Goal: Information Seeking & Learning: Understand process/instructions

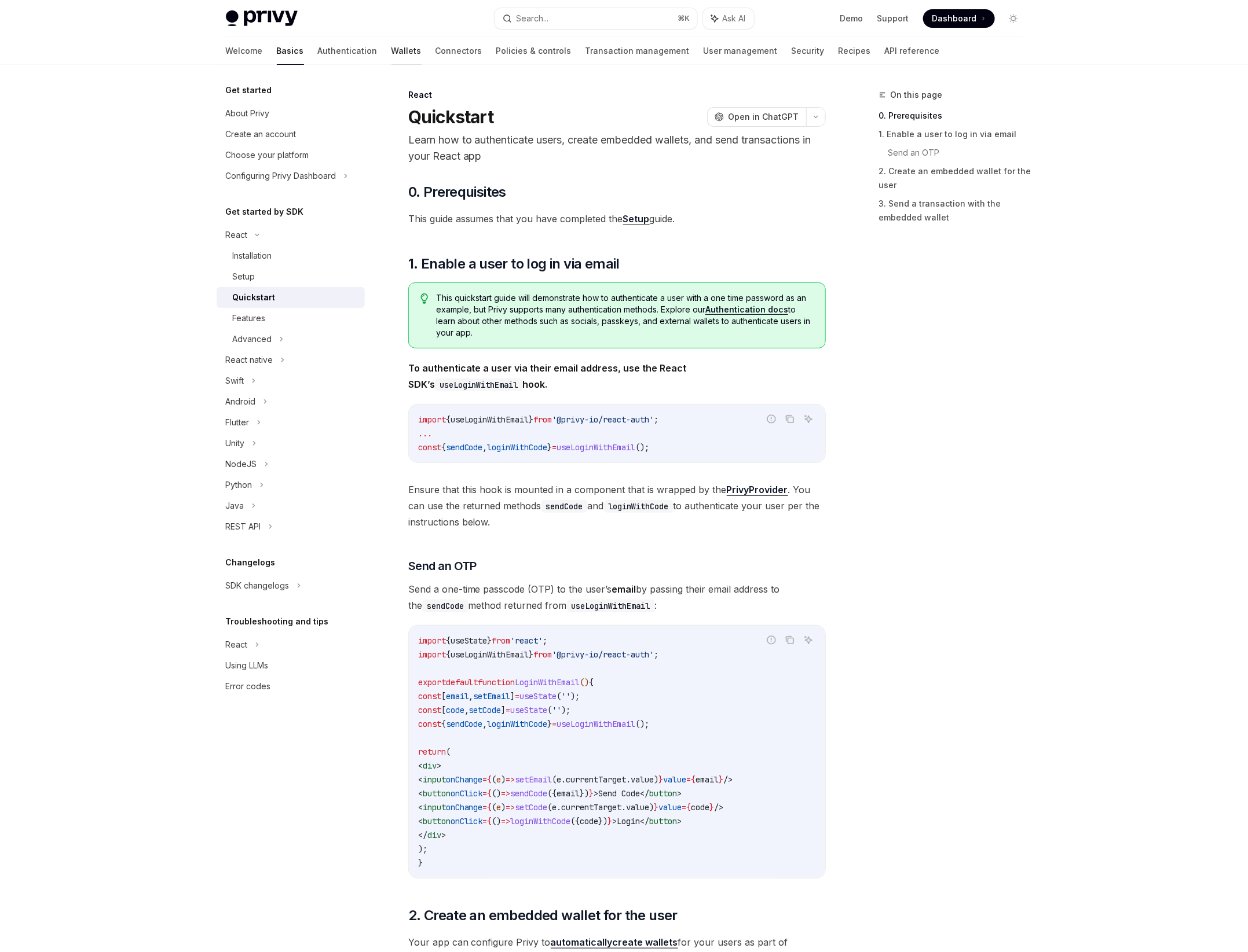
click at [392, 55] on link "Wallets" at bounding box center [406, 51] width 30 height 28
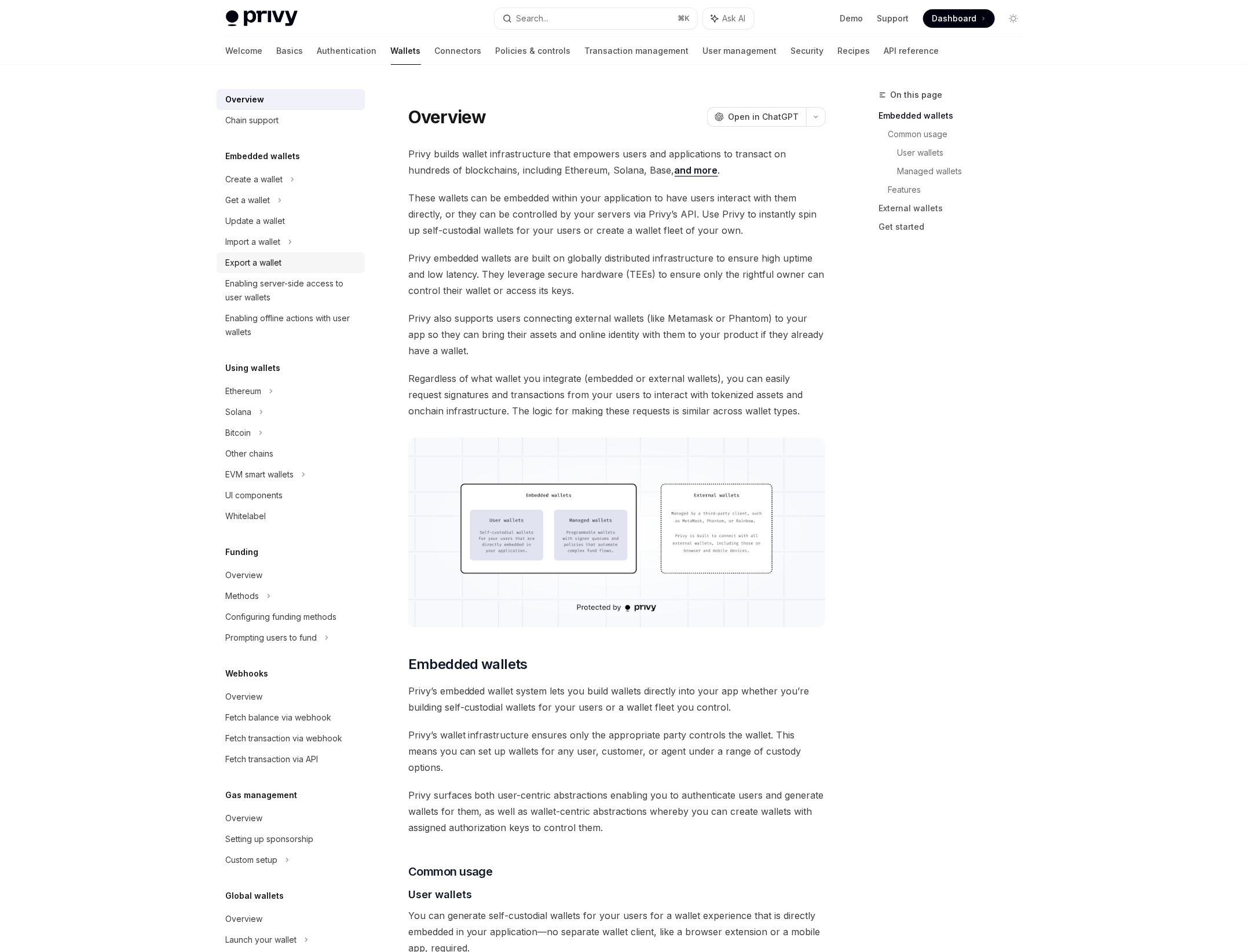
click at [266, 267] on div "Export a wallet" at bounding box center [254, 262] width 56 height 14
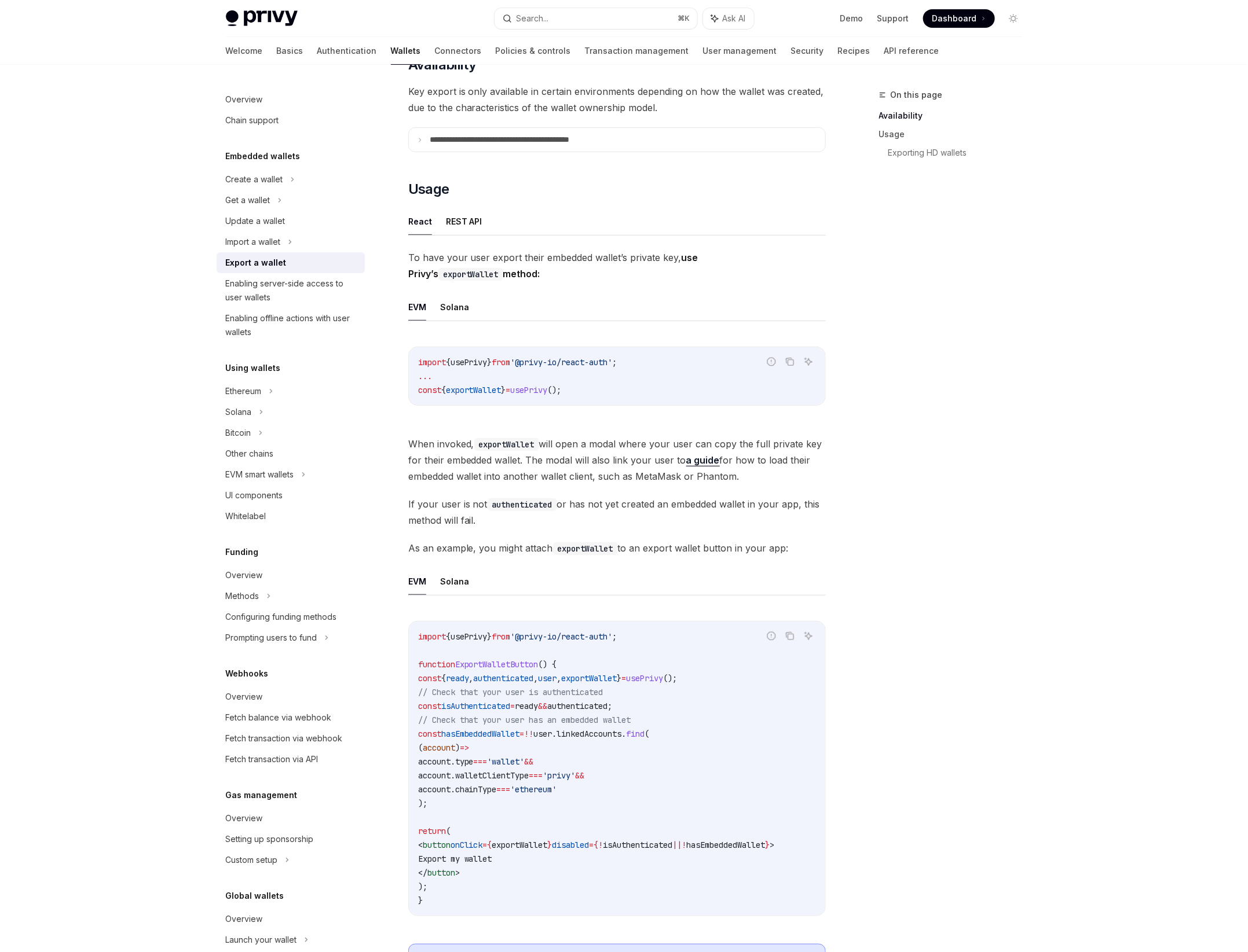
scroll to position [168, 0]
click at [457, 222] on button "REST API" at bounding box center [463, 219] width 36 height 27
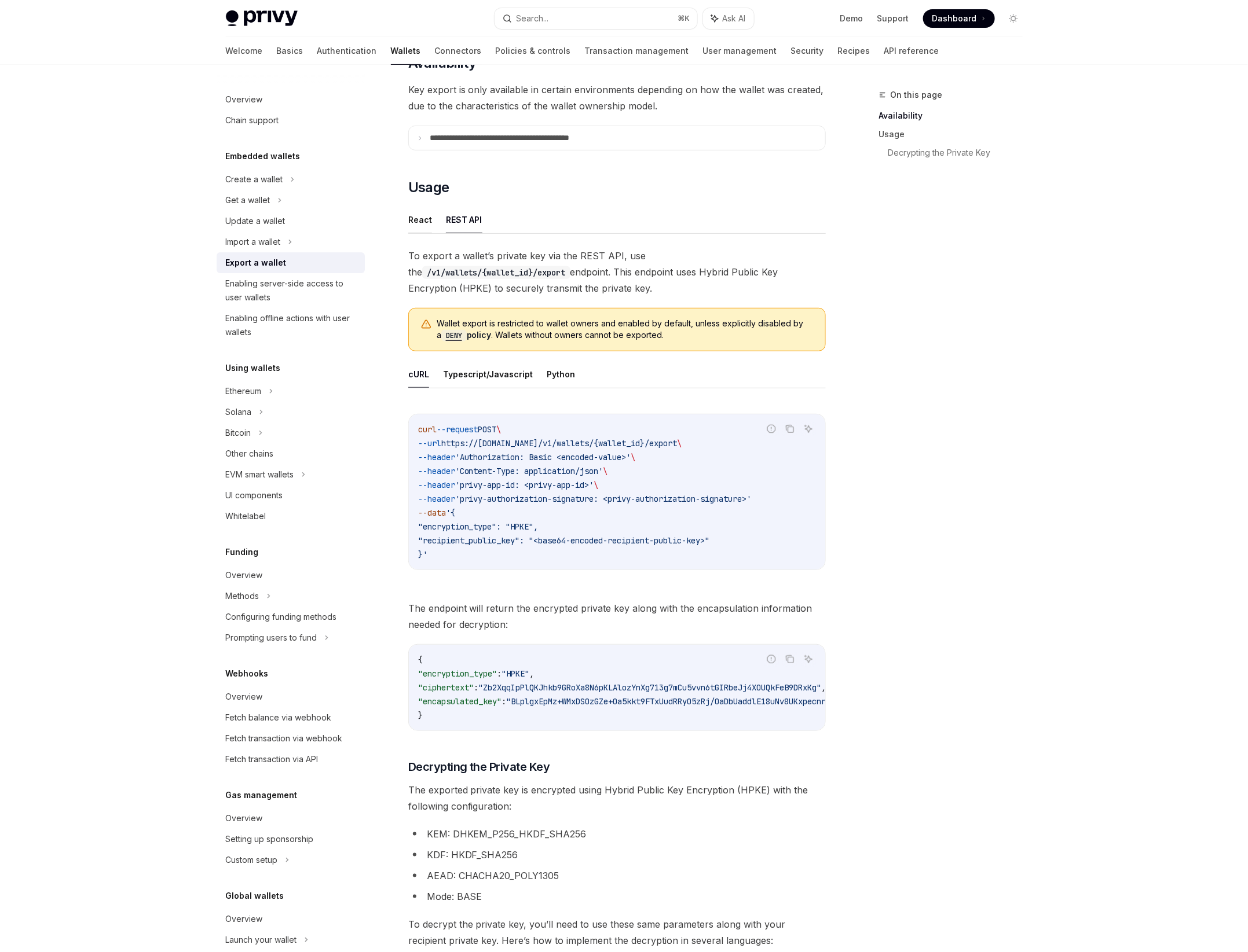
click at [423, 219] on button "React" at bounding box center [420, 219] width 24 height 27
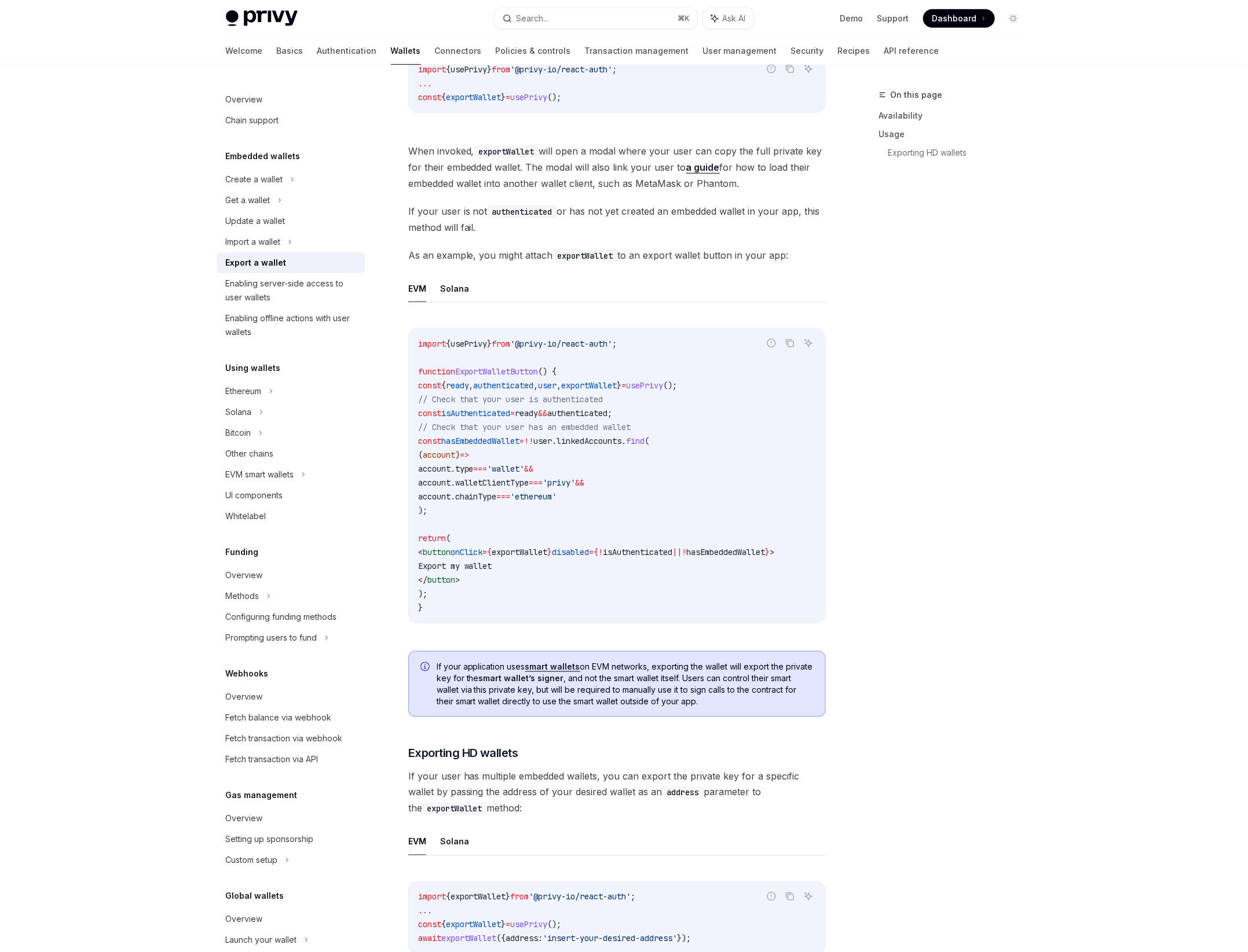
scroll to position [145, 0]
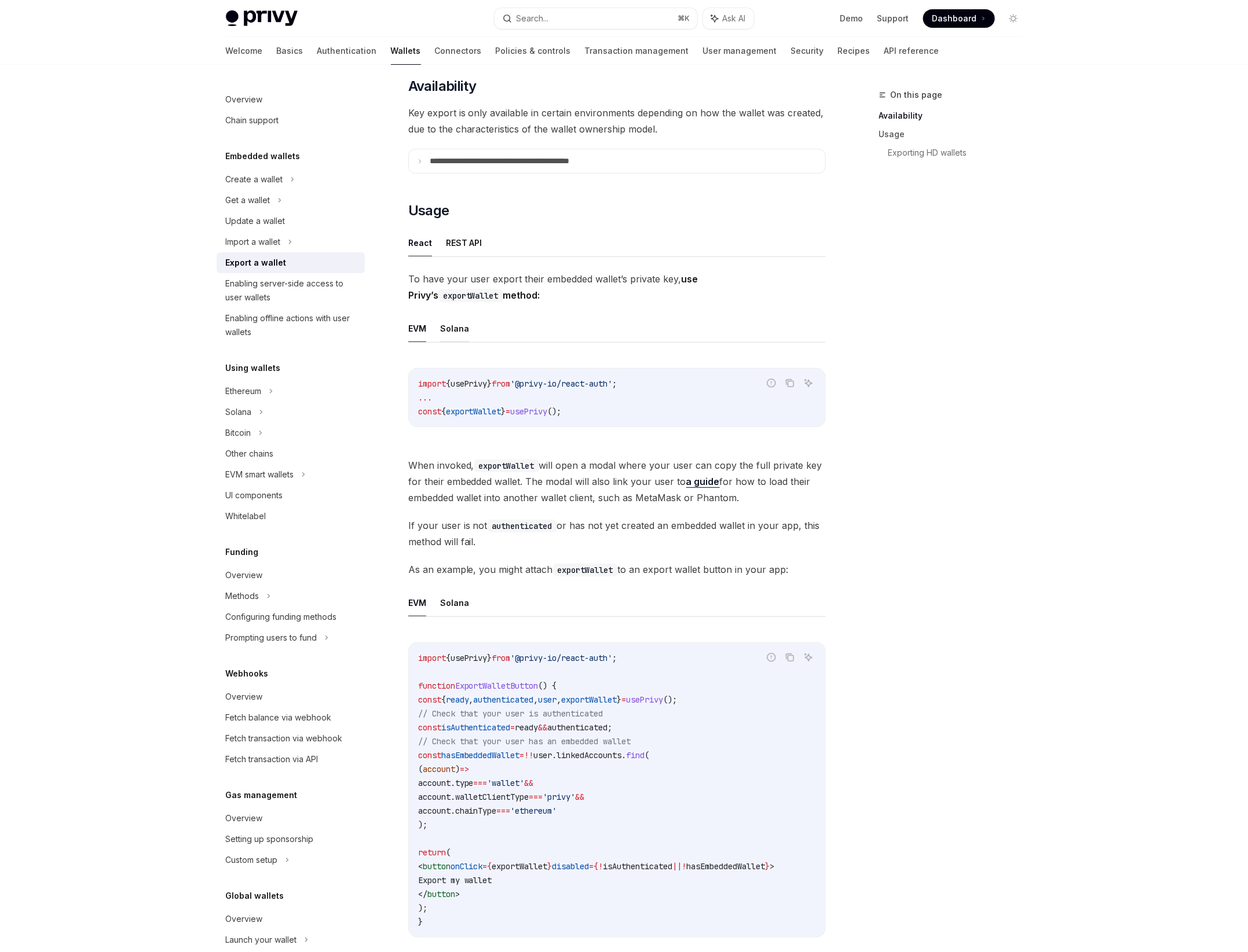
click at [457, 322] on button "Solana" at bounding box center [454, 328] width 29 height 27
click at [468, 240] on button "REST API" at bounding box center [463, 242] width 36 height 27
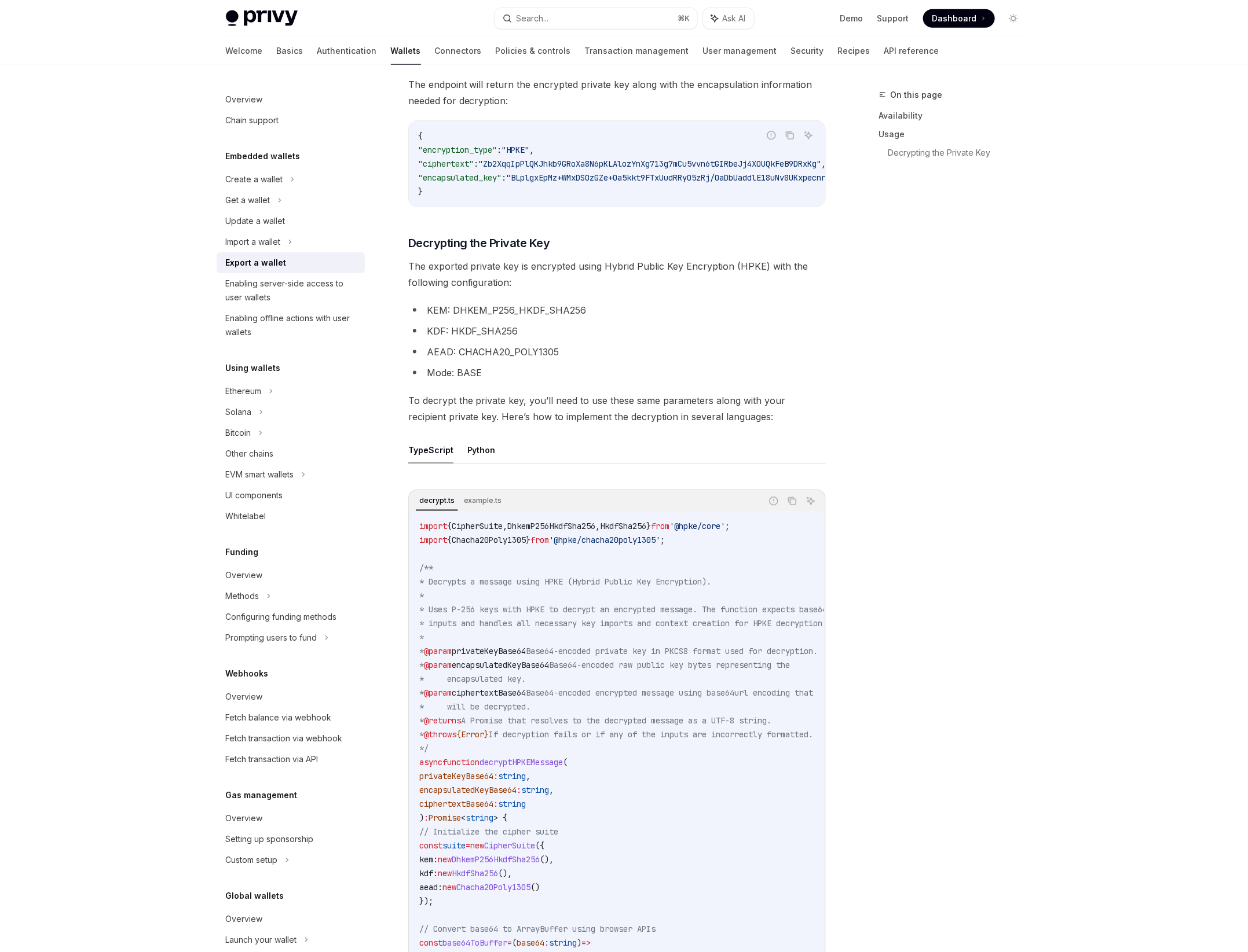
scroll to position [691, 0]
click at [320, 240] on div "Import a wallet" at bounding box center [290, 242] width 149 height 21
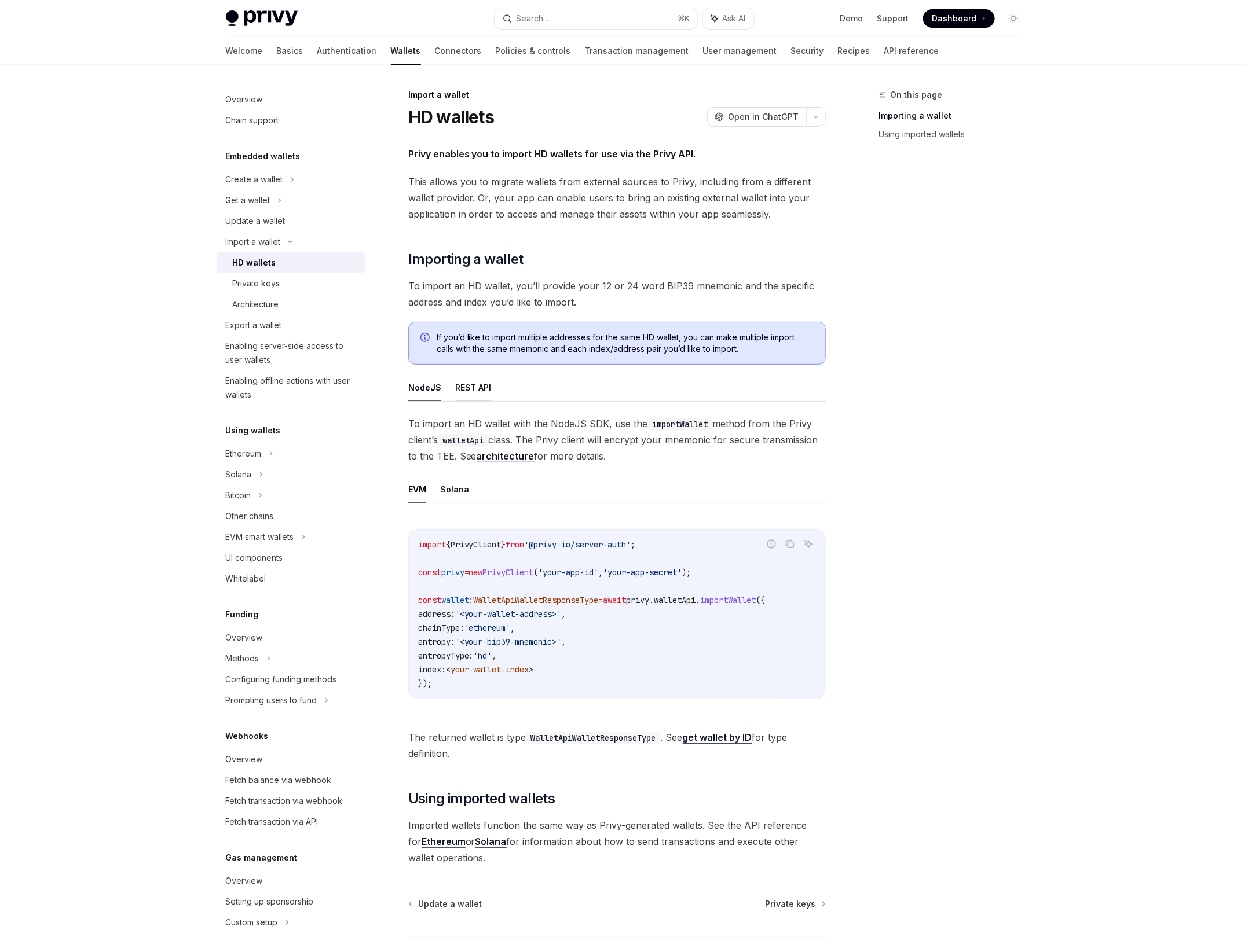
click at [477, 383] on button "REST API" at bounding box center [473, 387] width 36 height 27
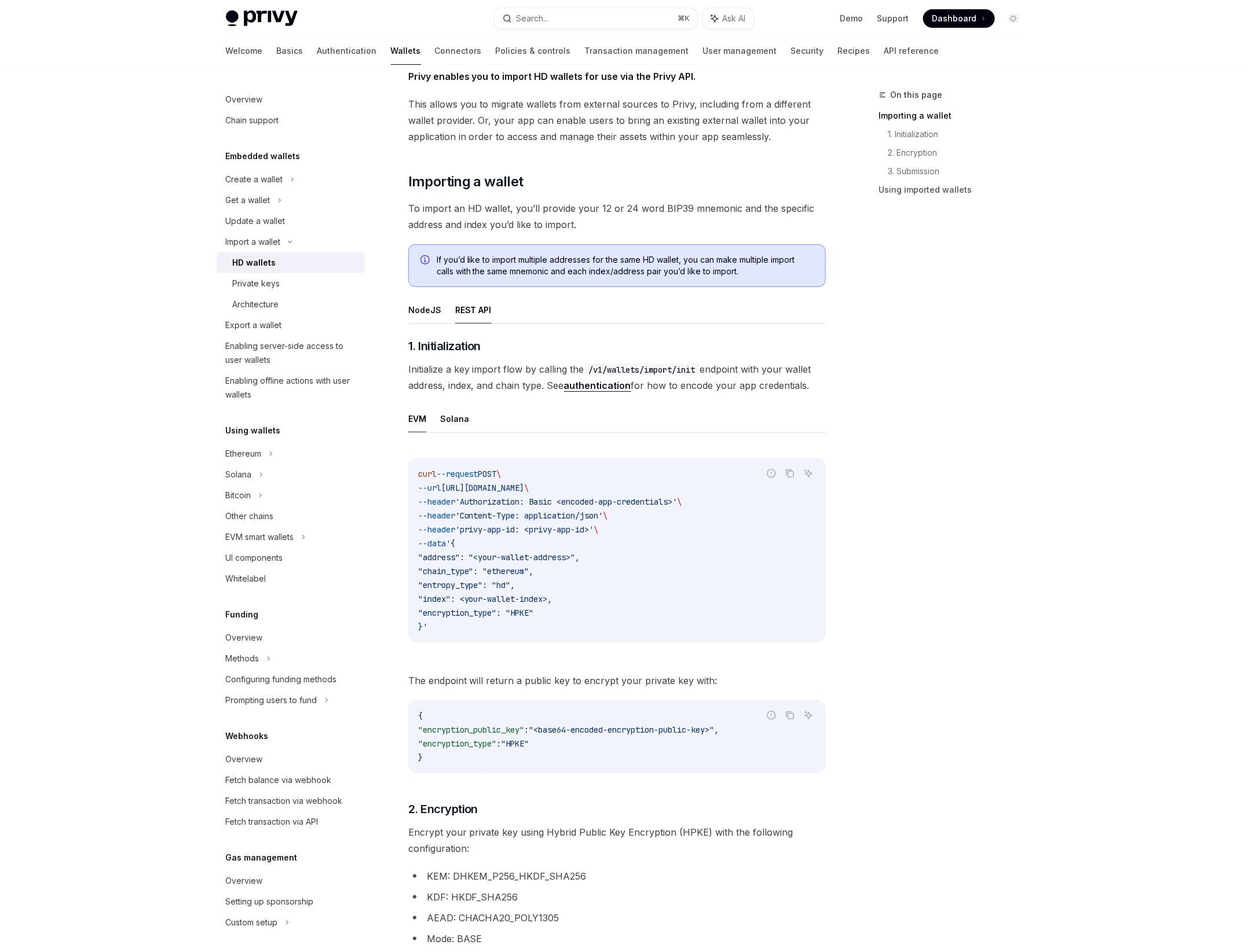
scroll to position [84, 0]
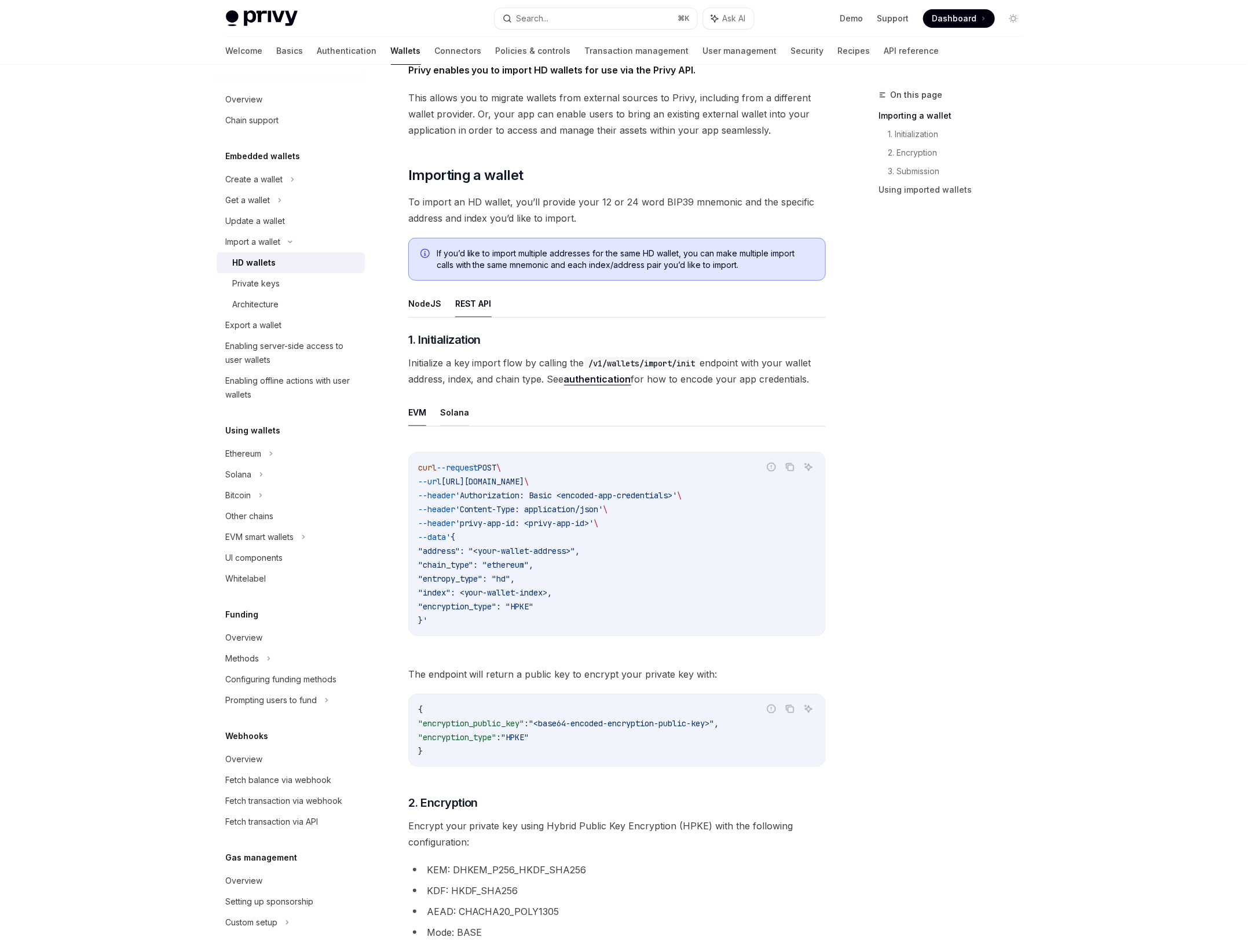
click at [451, 408] on button "Solana" at bounding box center [454, 412] width 29 height 27
type textarea "*"
click at [791, 469] on icon "Copy the contents from the code block" at bounding box center [791, 468] width 6 height 6
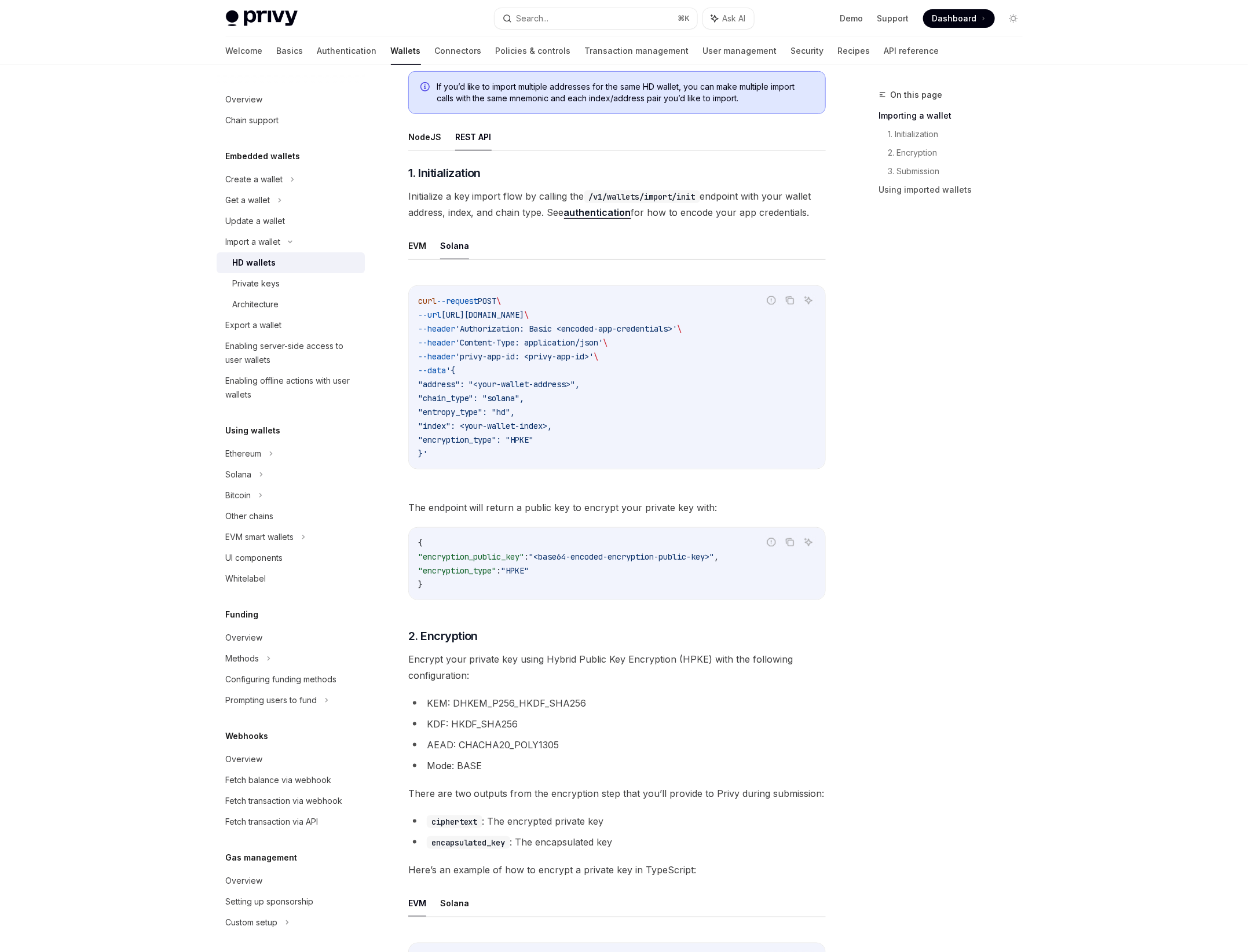
scroll to position [244, 0]
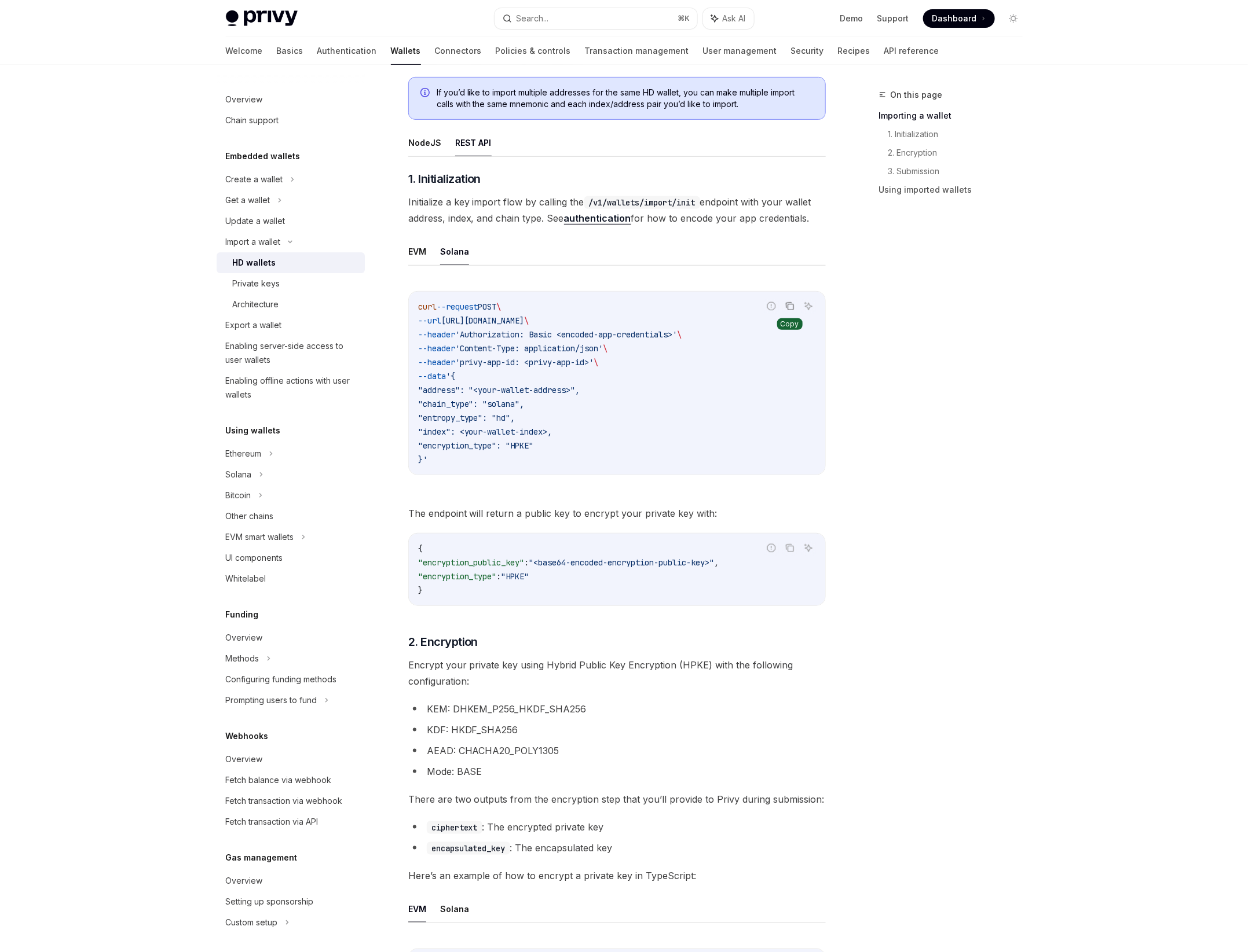
click at [788, 309] on button "Copy the contents from the code block" at bounding box center [790, 306] width 15 height 15
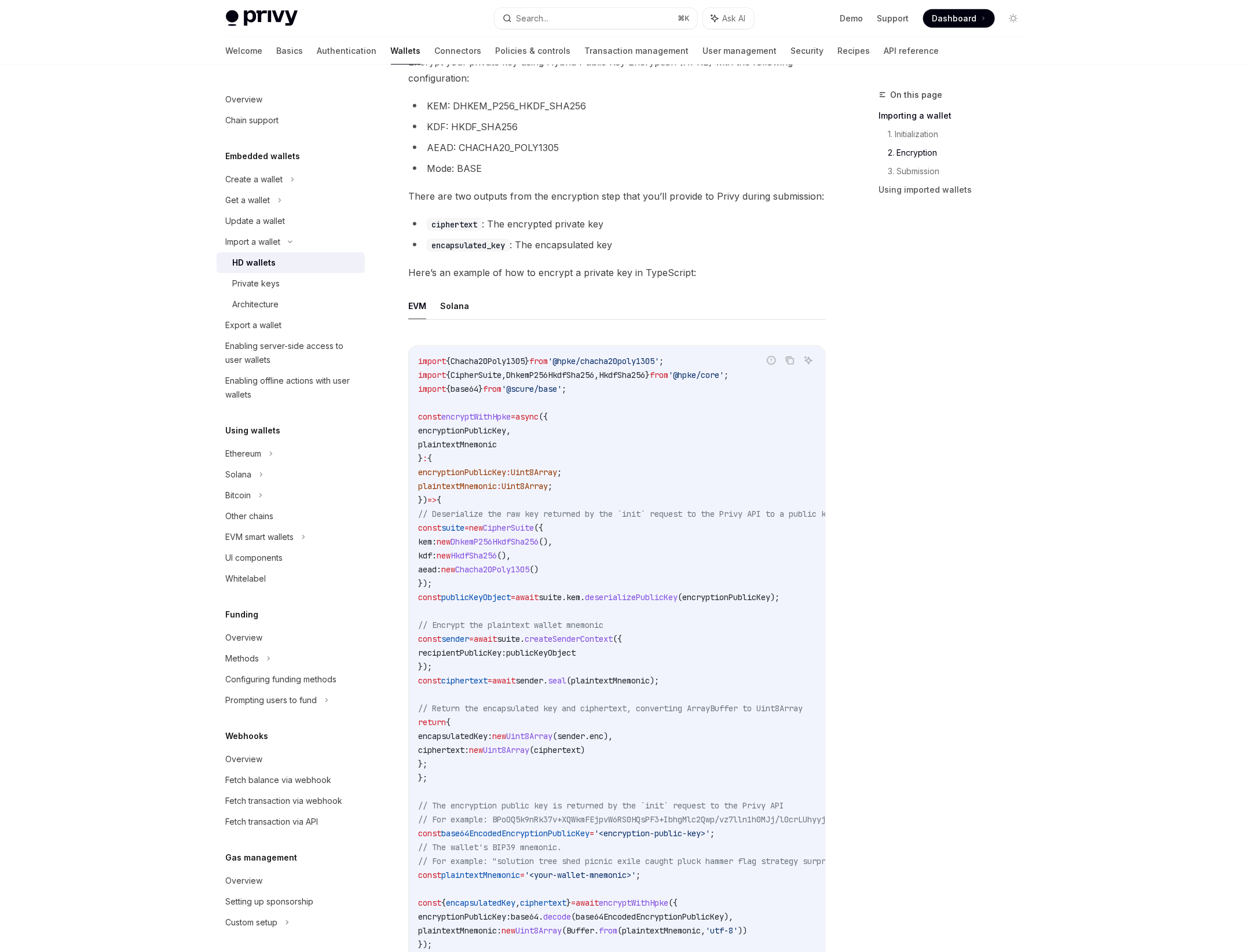
scroll to position [849, 0]
click at [454, 301] on button "Solana" at bounding box center [454, 304] width 29 height 27
click at [456, 303] on button "Solana" at bounding box center [454, 304] width 29 height 27
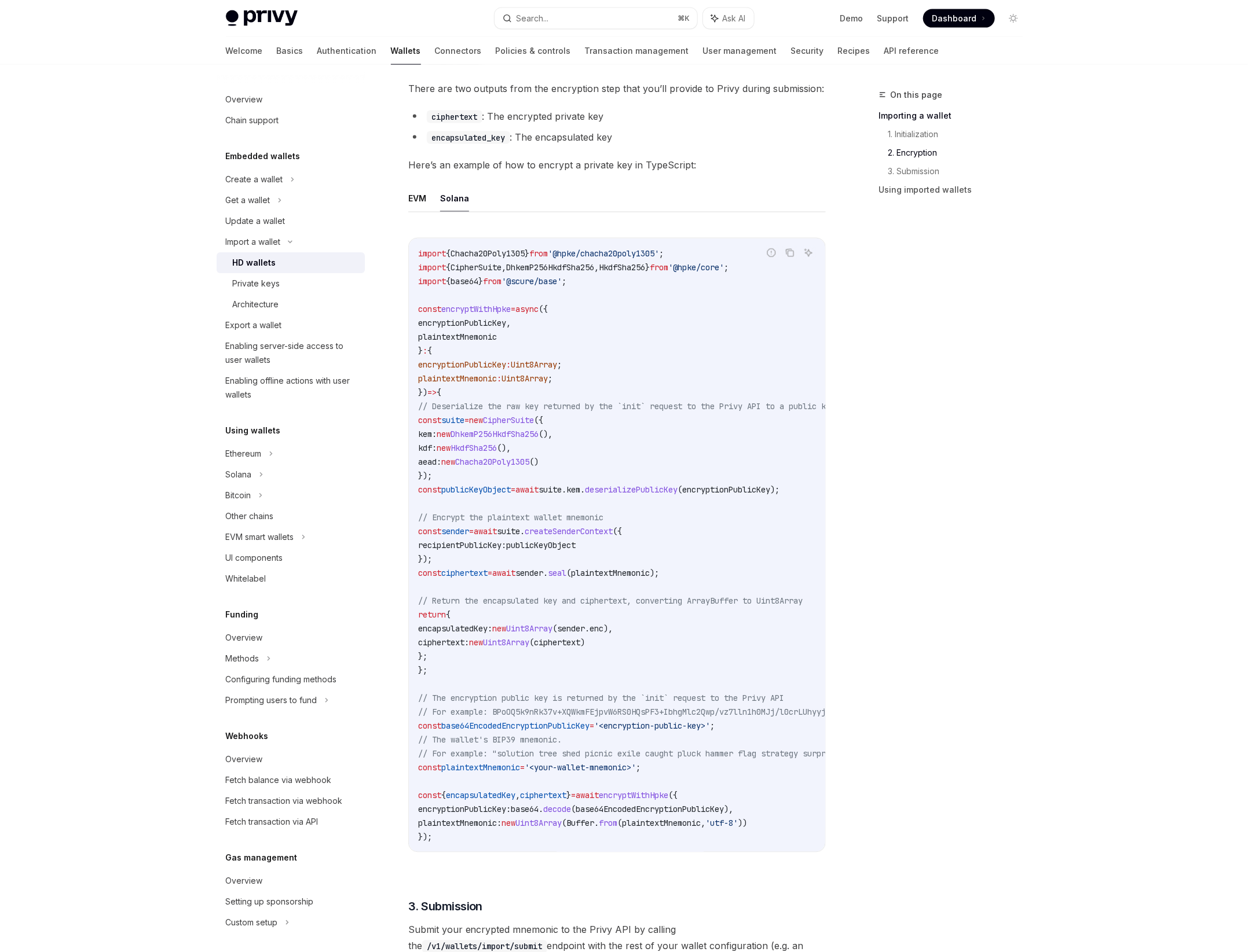
scroll to position [951, 0]
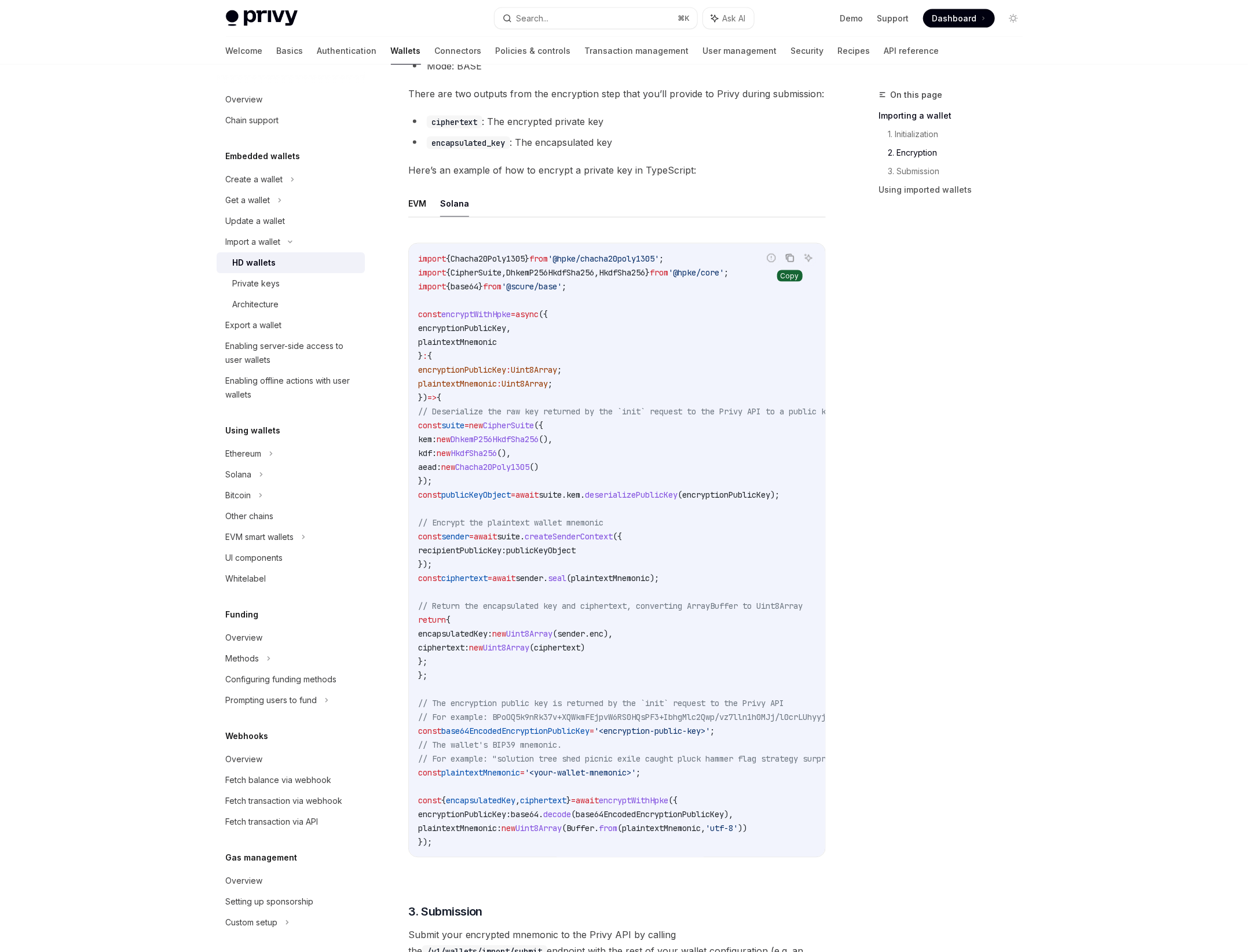
click at [789, 256] on icon "Copy the contents from the code block" at bounding box center [790, 258] width 10 height 10
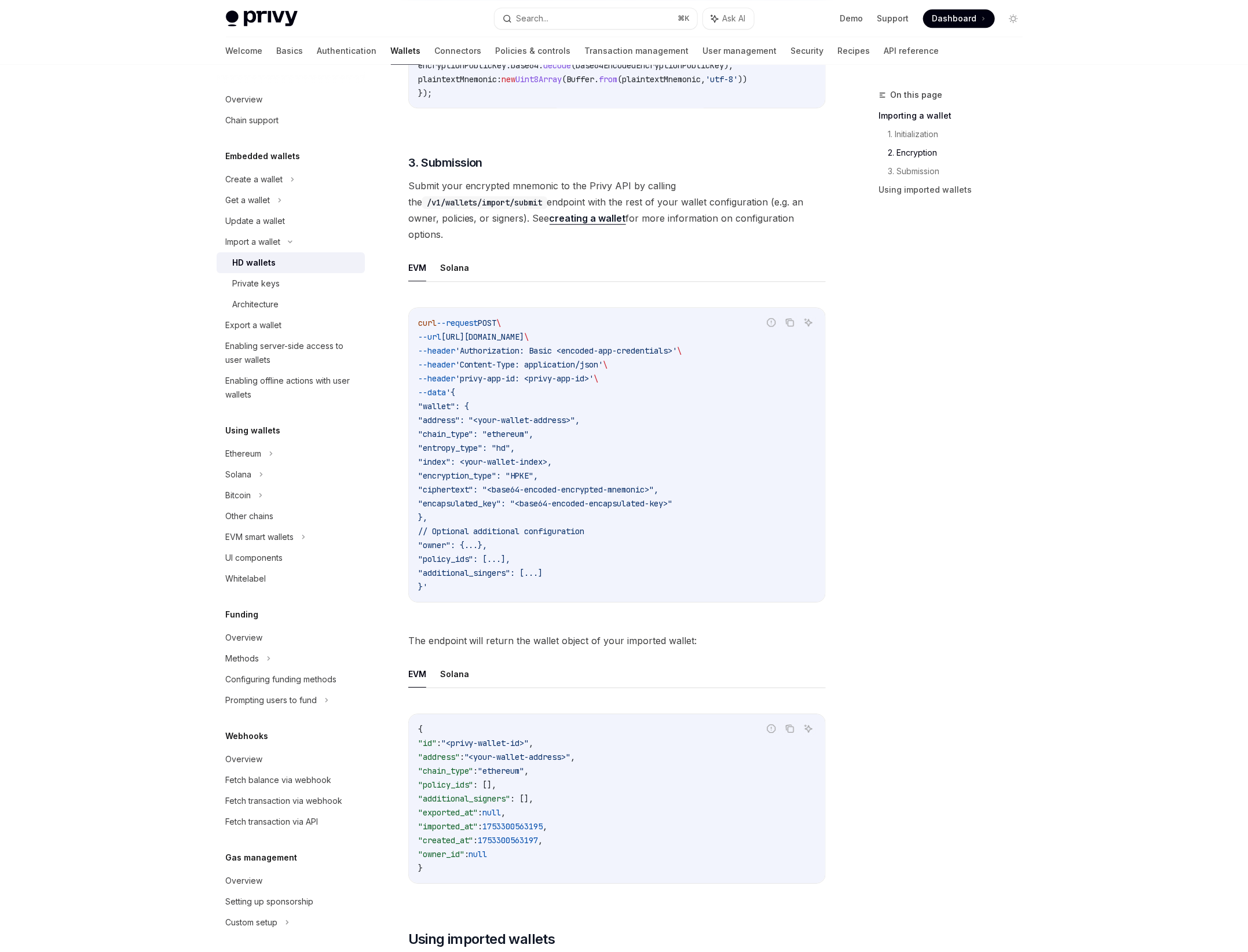
scroll to position [1704, 0]
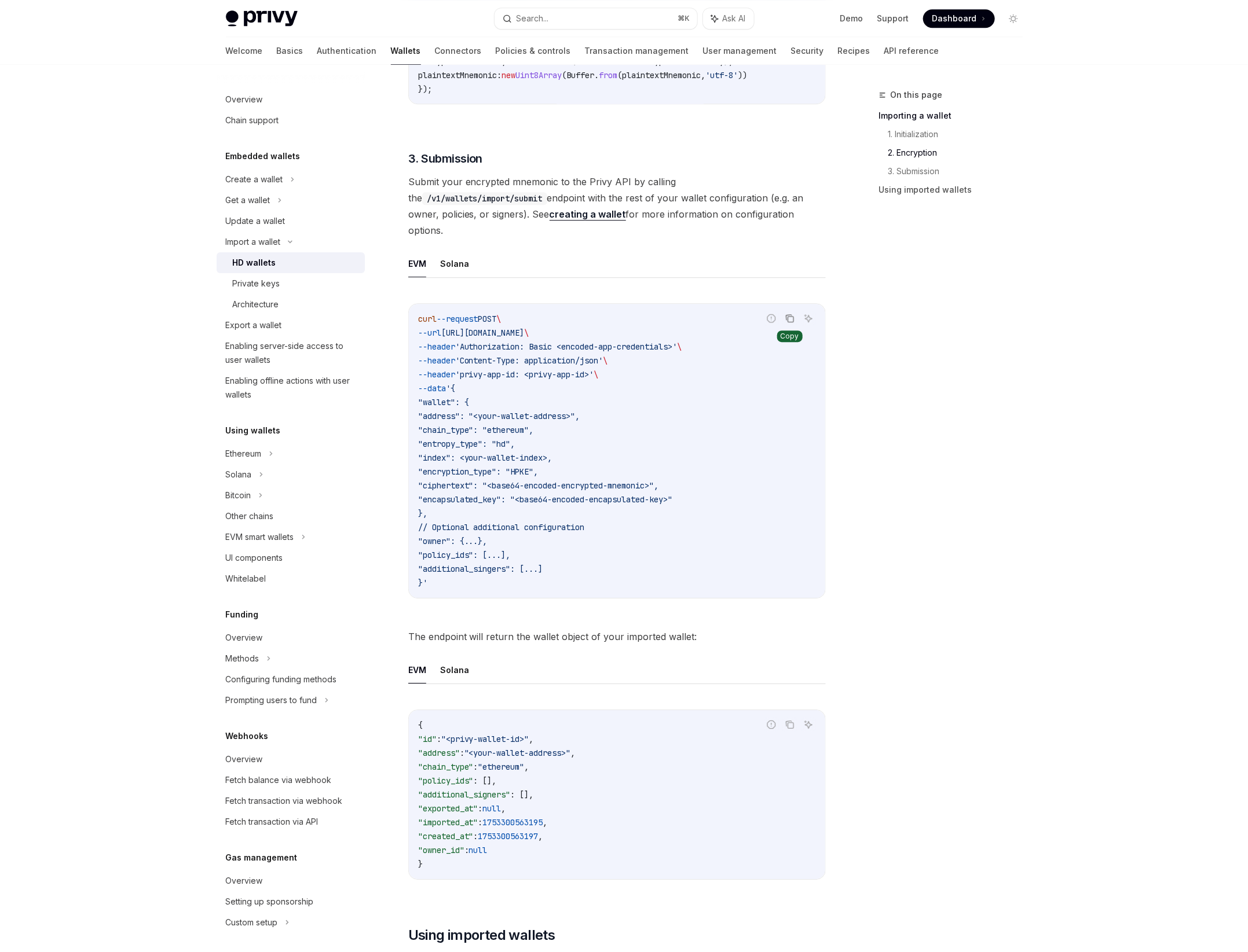
click at [793, 314] on icon "Copy the contents from the code block" at bounding box center [790, 318] width 10 height 10
click at [450, 657] on button "Solana" at bounding box center [454, 670] width 29 height 27
click at [791, 314] on icon "Copy the contents from the code block" at bounding box center [790, 318] width 10 height 10
click at [454, 253] on button "Solana" at bounding box center [454, 264] width 29 height 27
click at [789, 314] on icon "Copy the contents from the code block" at bounding box center [790, 318] width 10 height 10
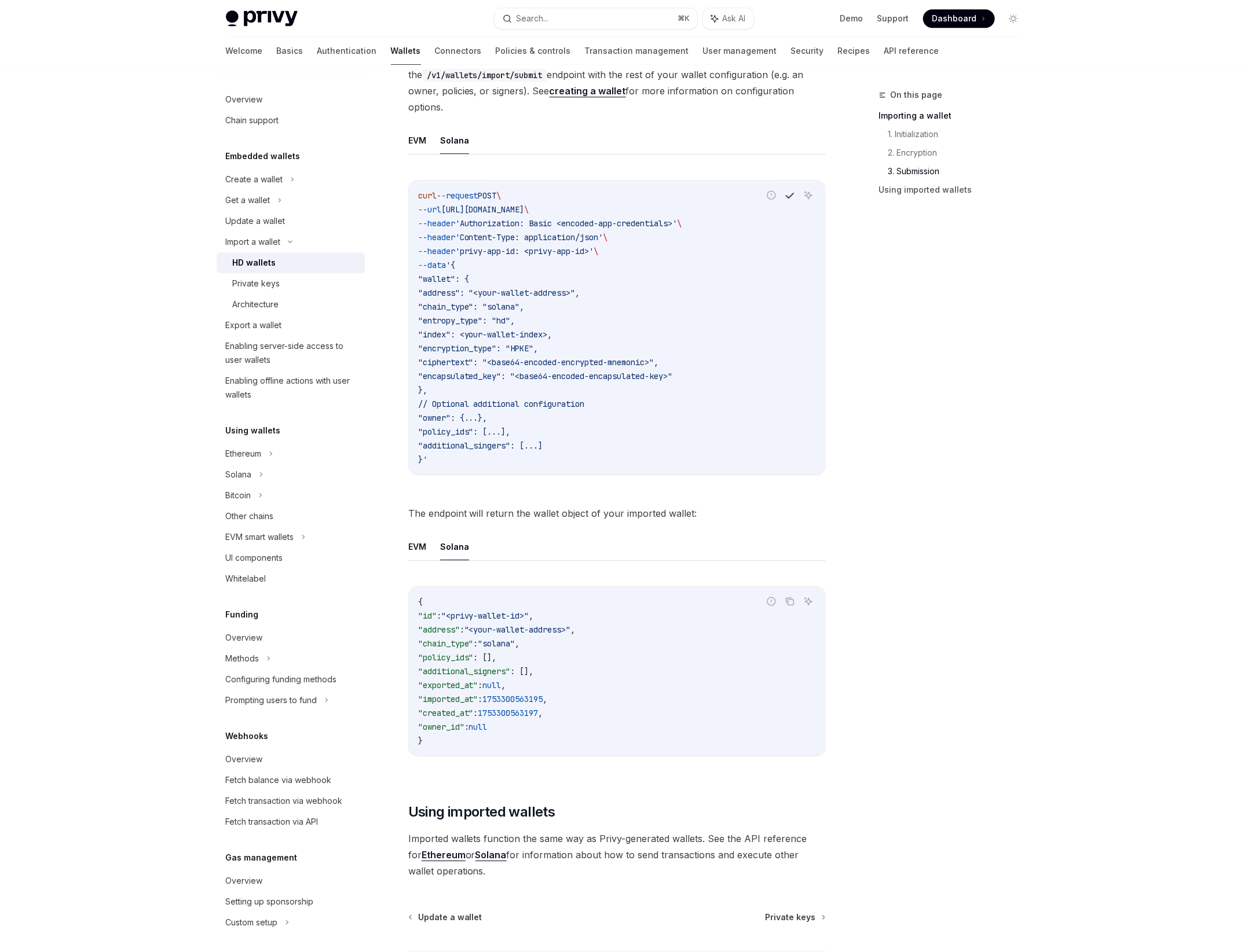
scroll to position [1910, 0]
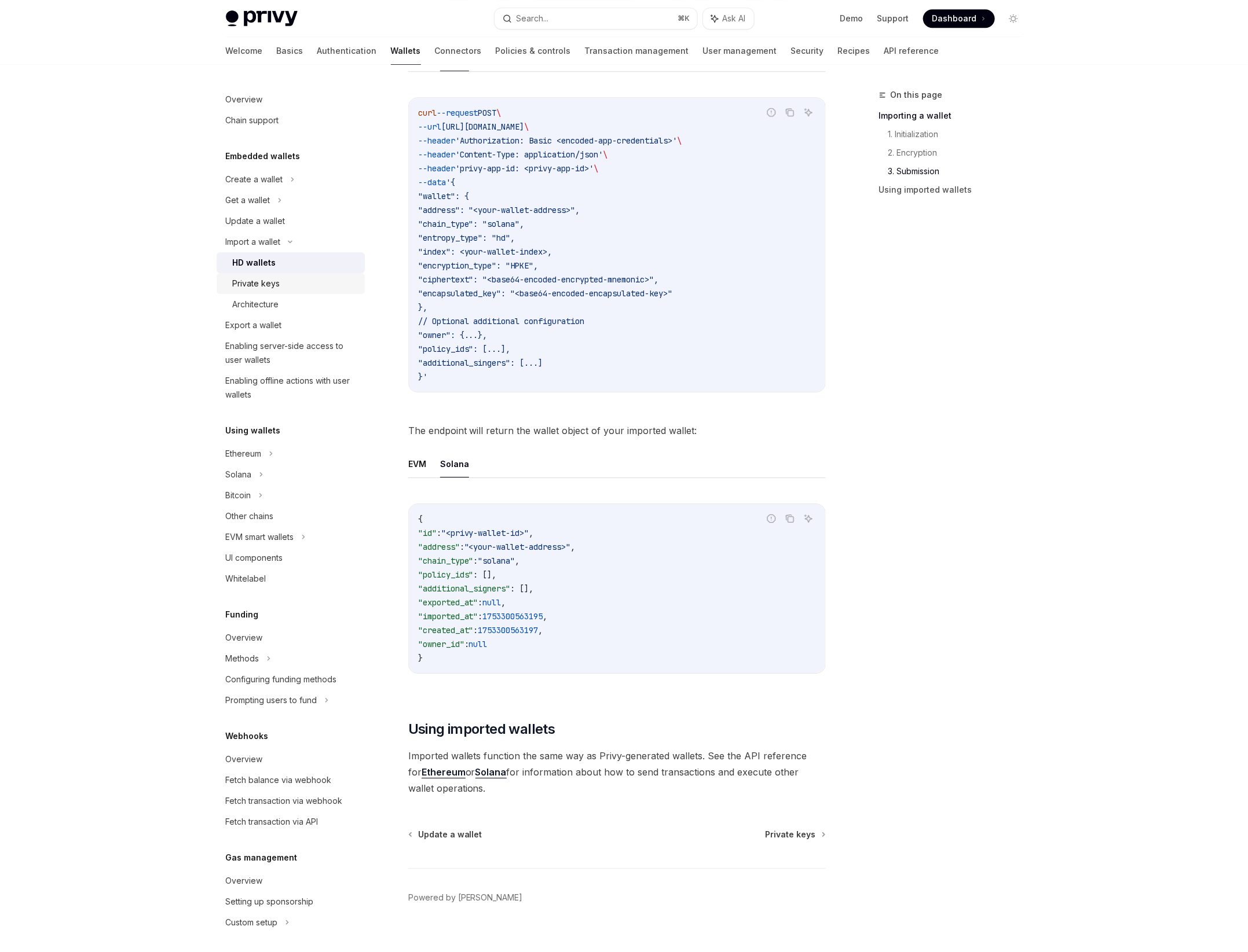
click at [292, 284] on div "Private keys" at bounding box center [295, 284] width 125 height 14
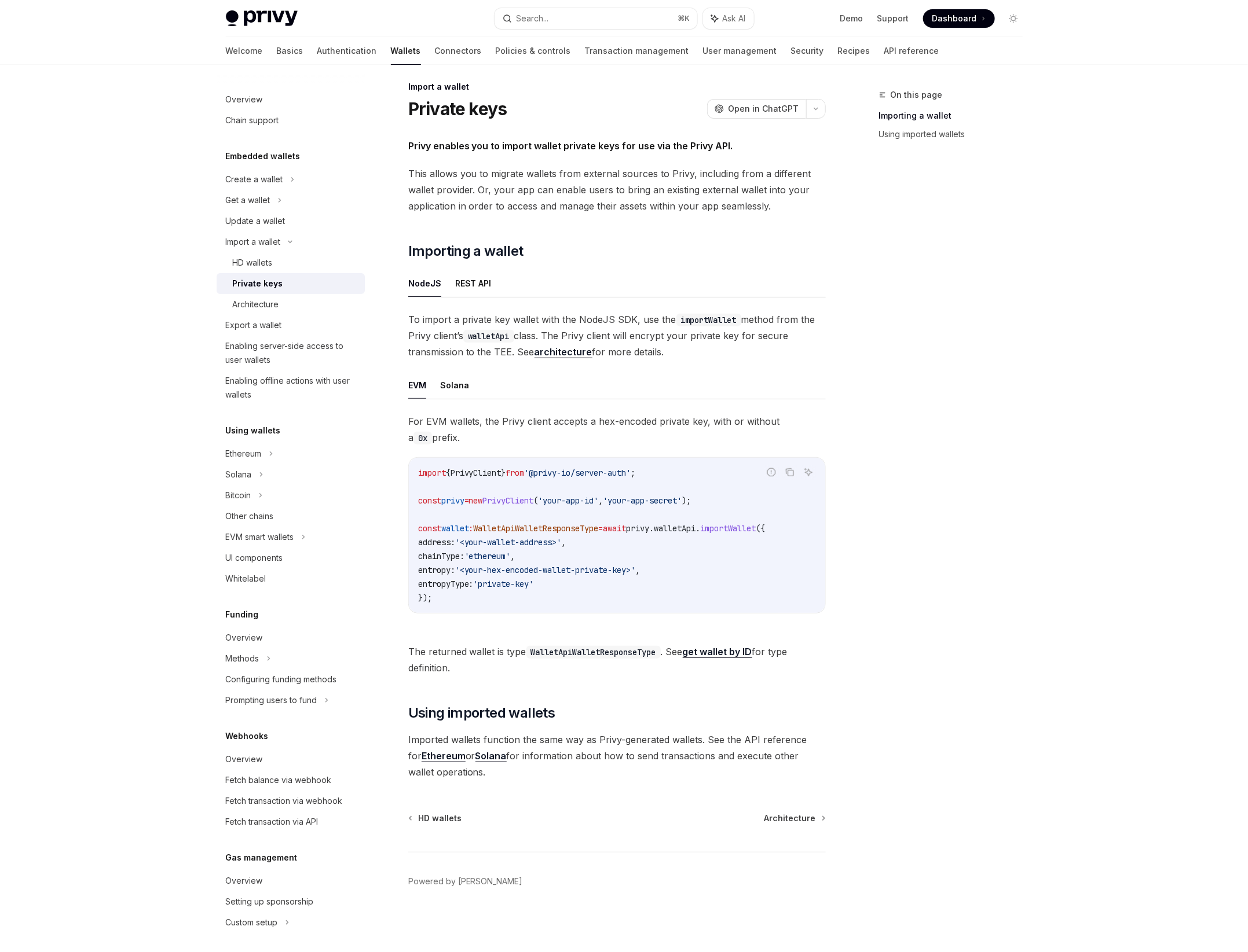
scroll to position [10, 0]
click at [459, 386] on button "Solana" at bounding box center [454, 385] width 29 height 27
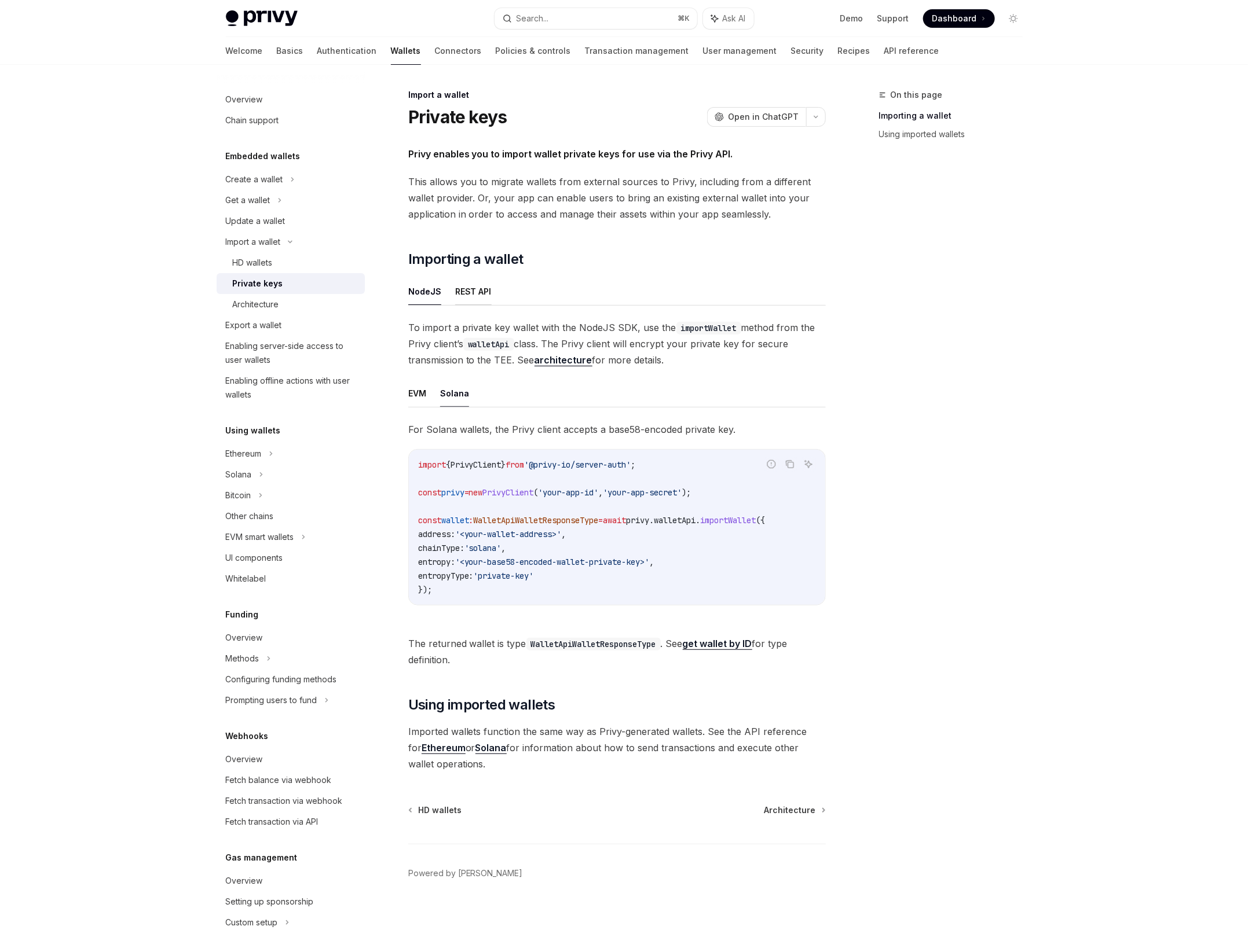
click at [475, 301] on button "REST API" at bounding box center [473, 291] width 36 height 27
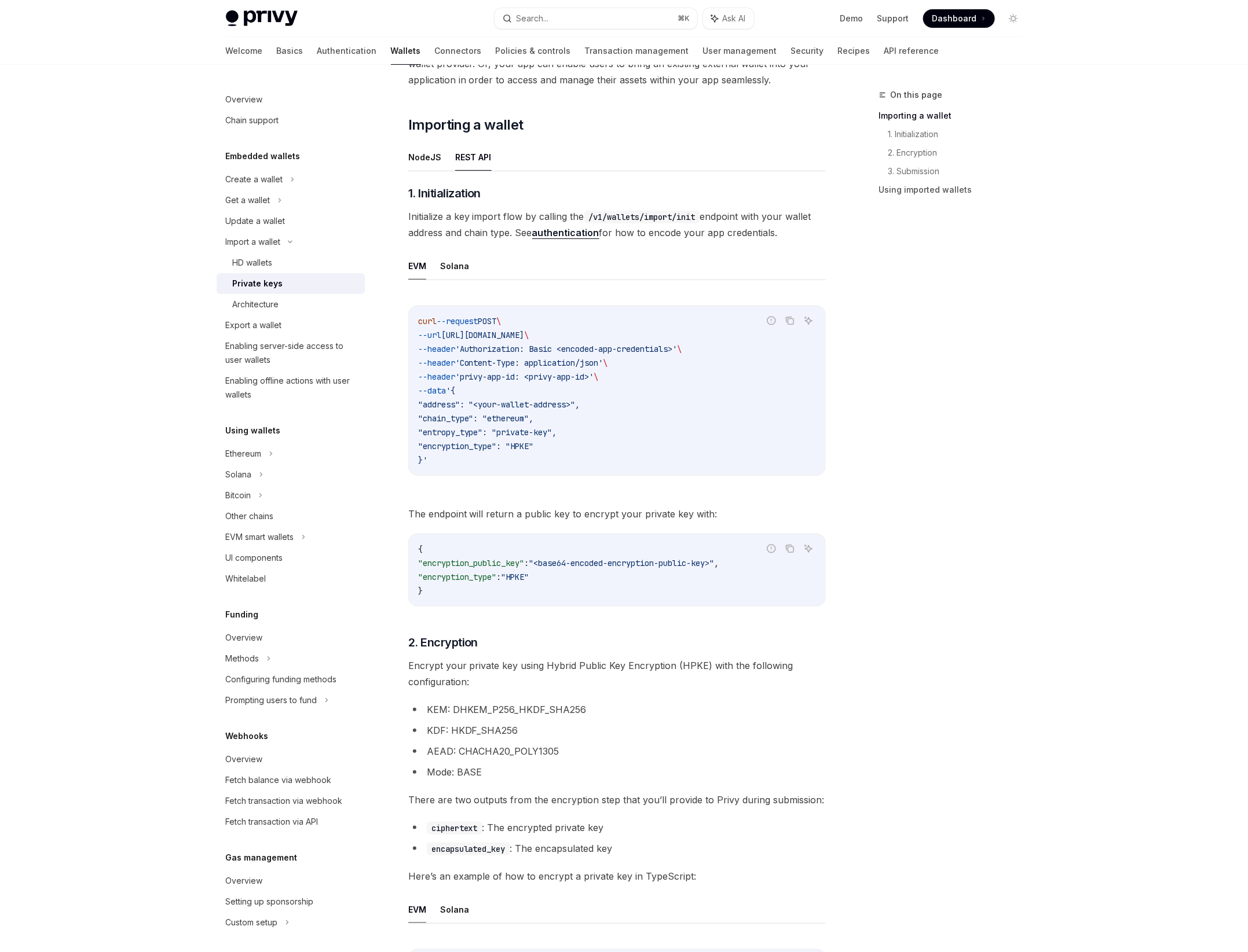
scroll to position [122, 0]
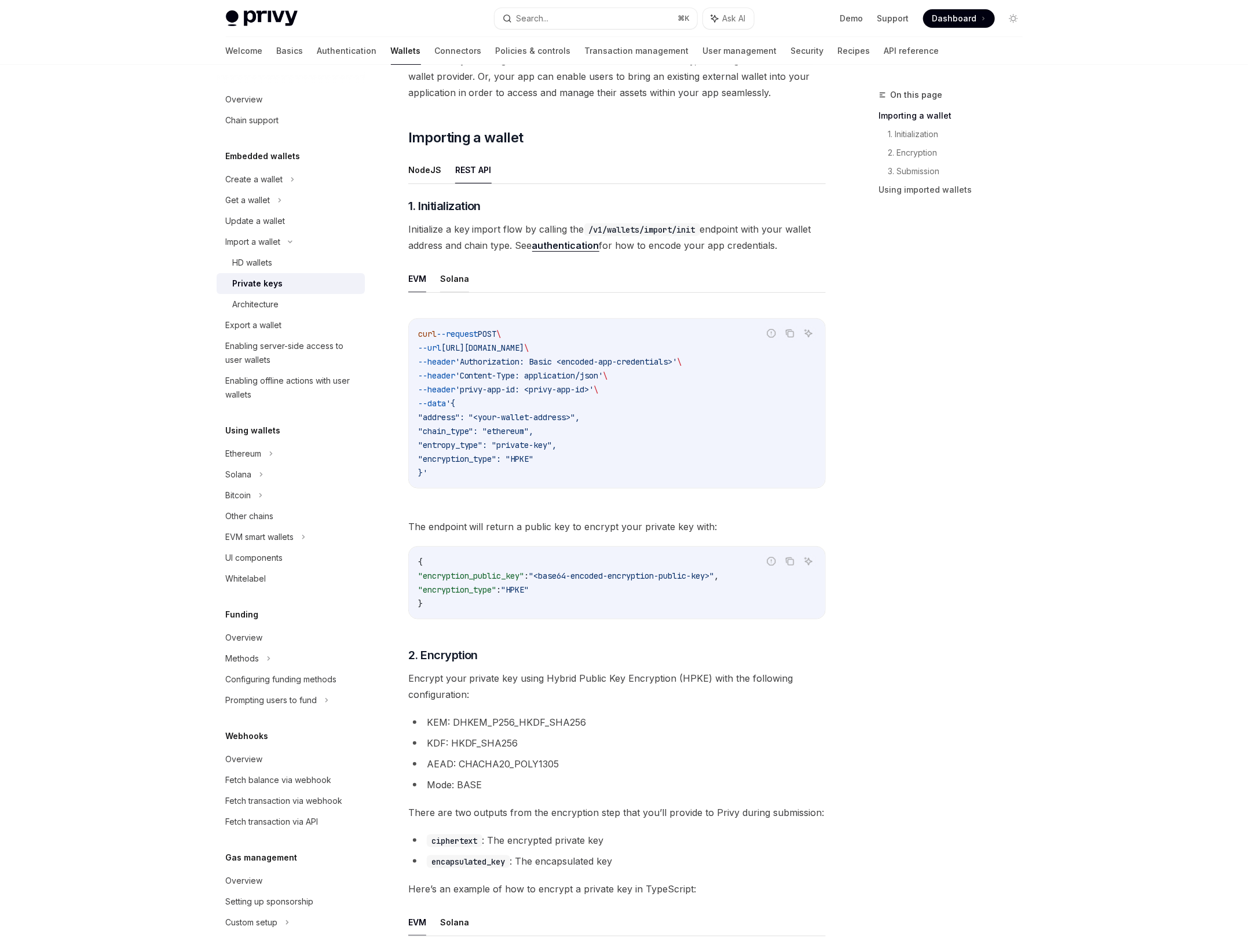
click at [441, 272] on button "Solana" at bounding box center [454, 278] width 29 height 27
type textarea "*"
click at [789, 333] on icon "Copy the contents from the code block" at bounding box center [790, 333] width 10 height 10
click at [497, 419] on span ""address": "<your-wallet-address>"," at bounding box center [499, 417] width 162 height 10
drag, startPoint x: 497, startPoint y: 419, endPoint x: 597, endPoint y: 418, distance: 100.0
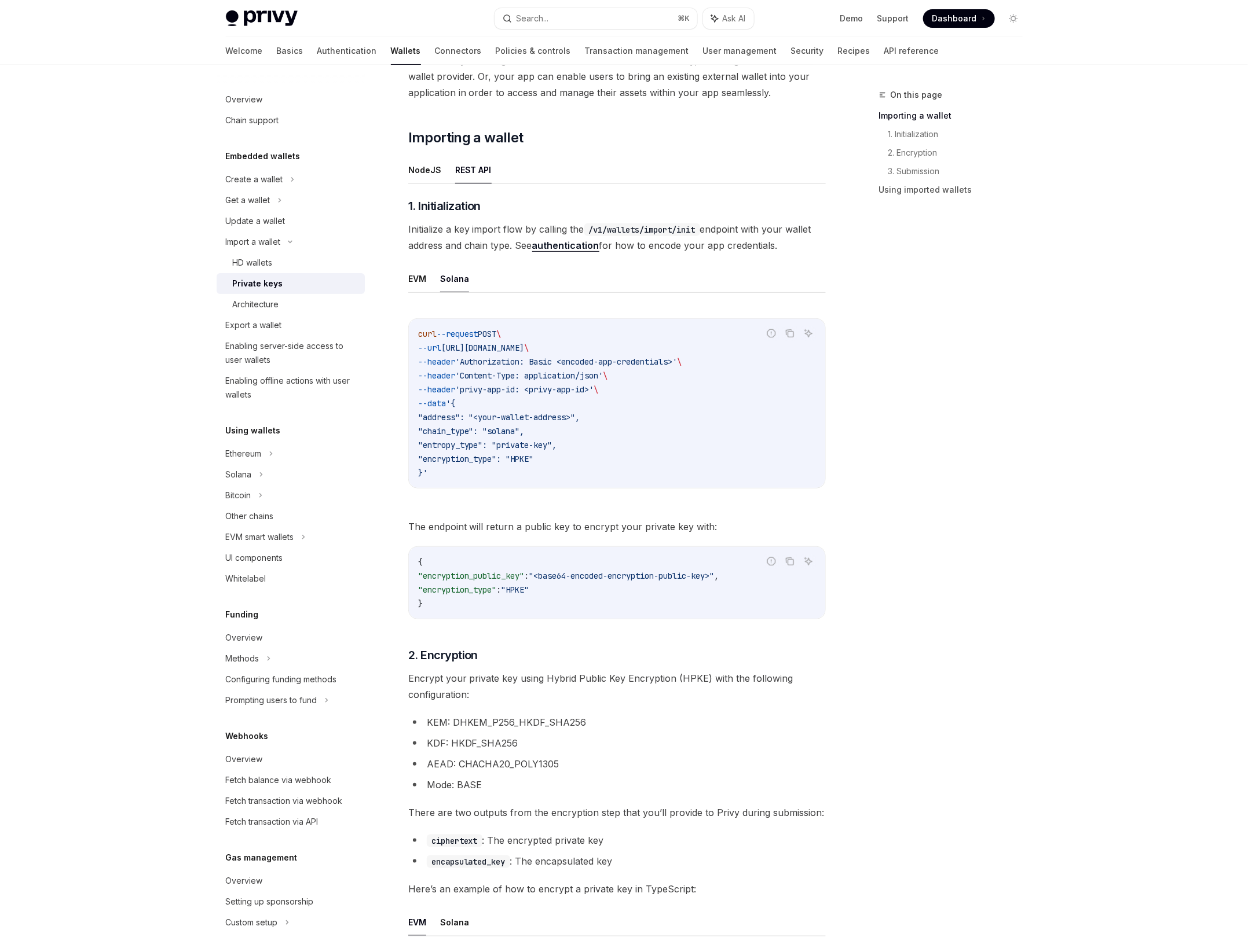
click at [580, 418] on span ""address": "<your-wallet-address>"," at bounding box center [499, 417] width 162 height 10
copy span "<your-wallet-address>"
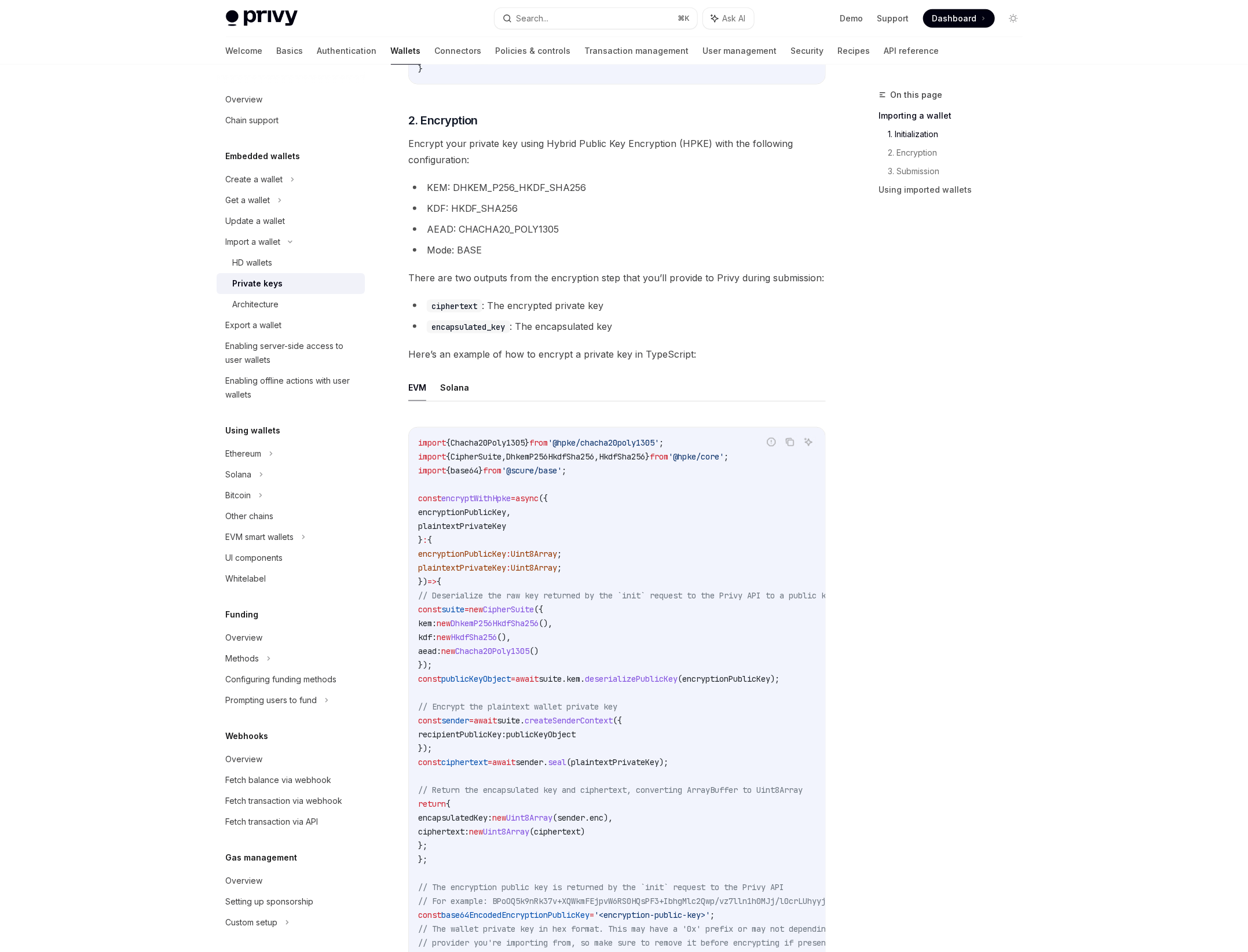
scroll to position [663, 0]
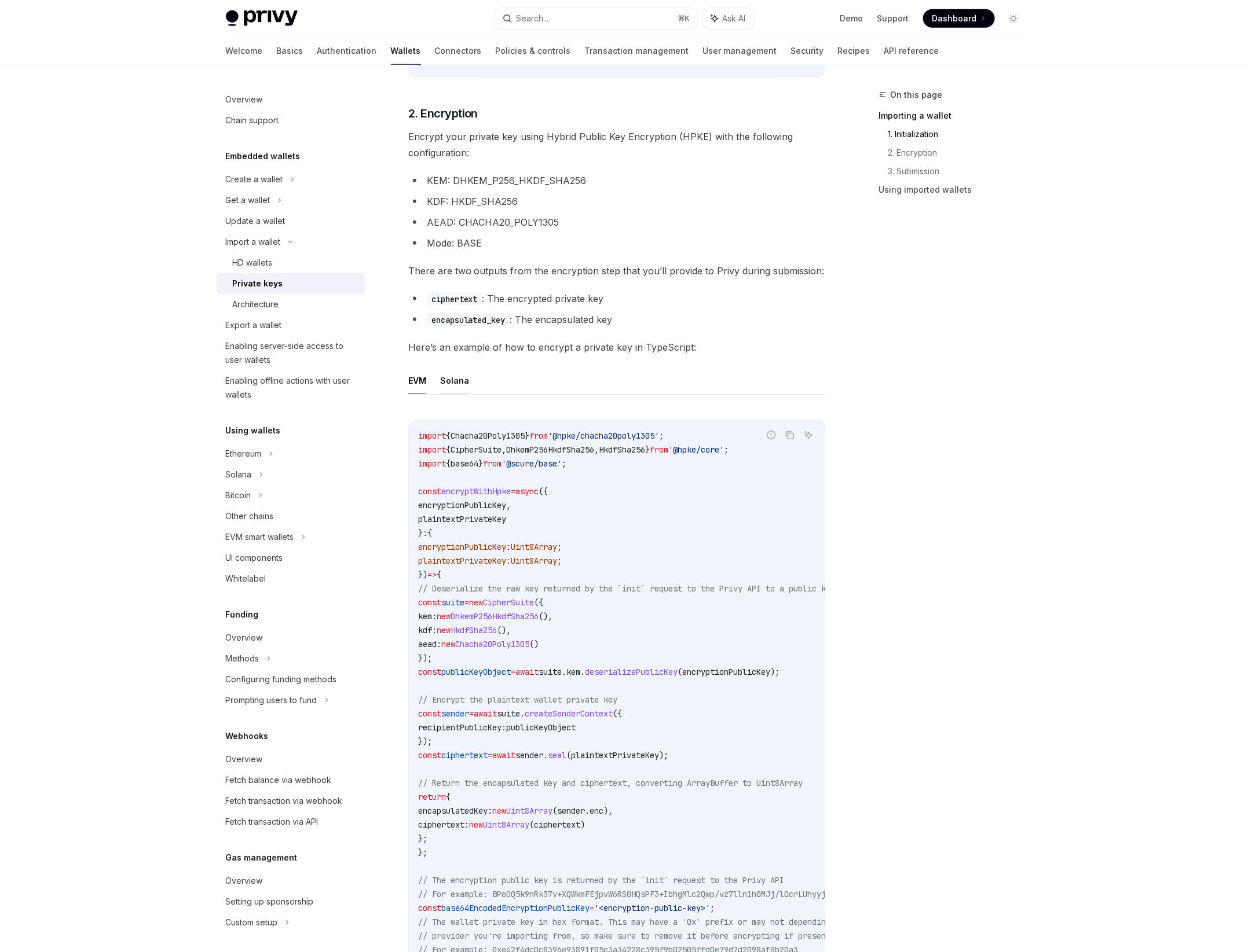
click at [447, 376] on button "Solana" at bounding box center [454, 380] width 29 height 27
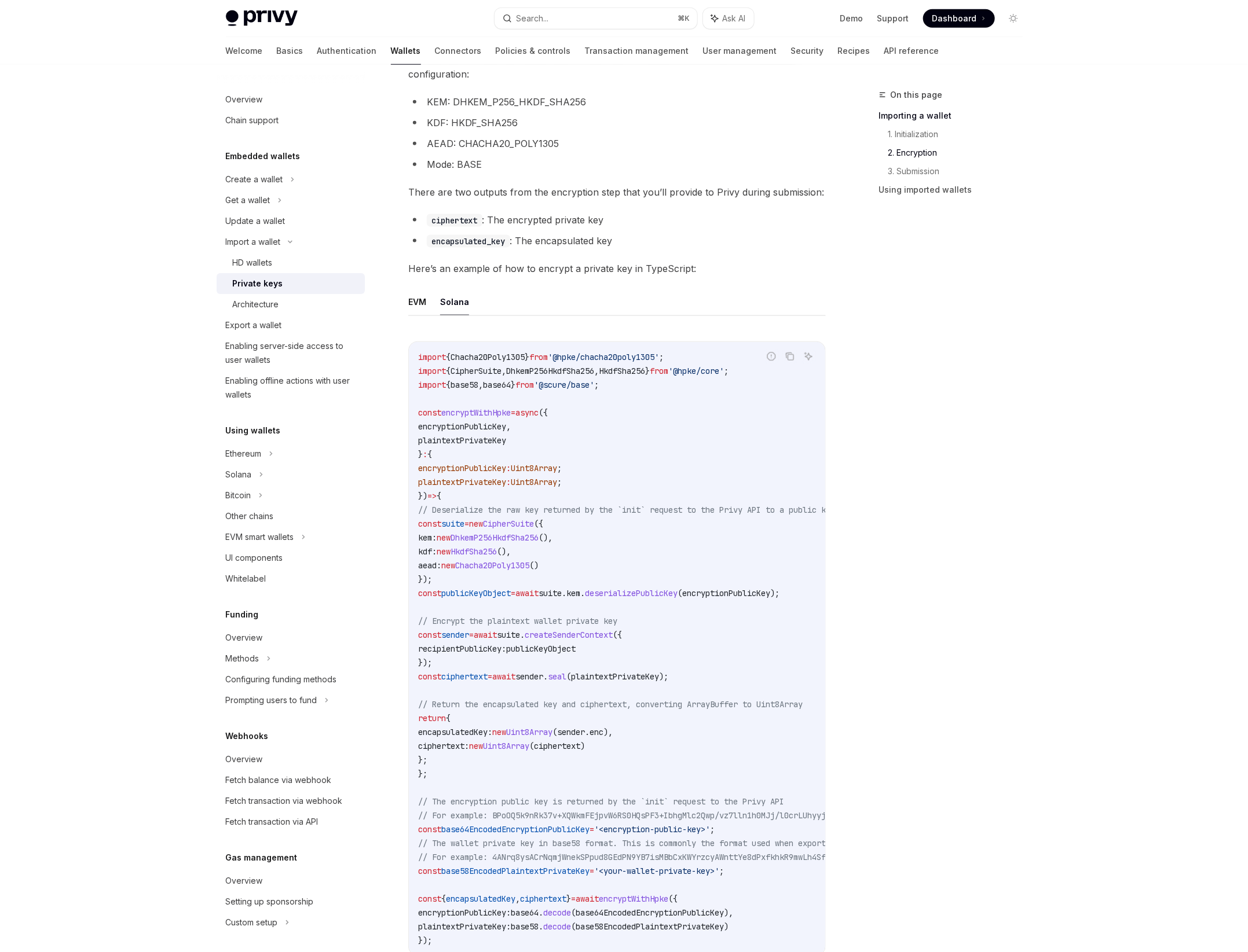
scroll to position [785, 0]
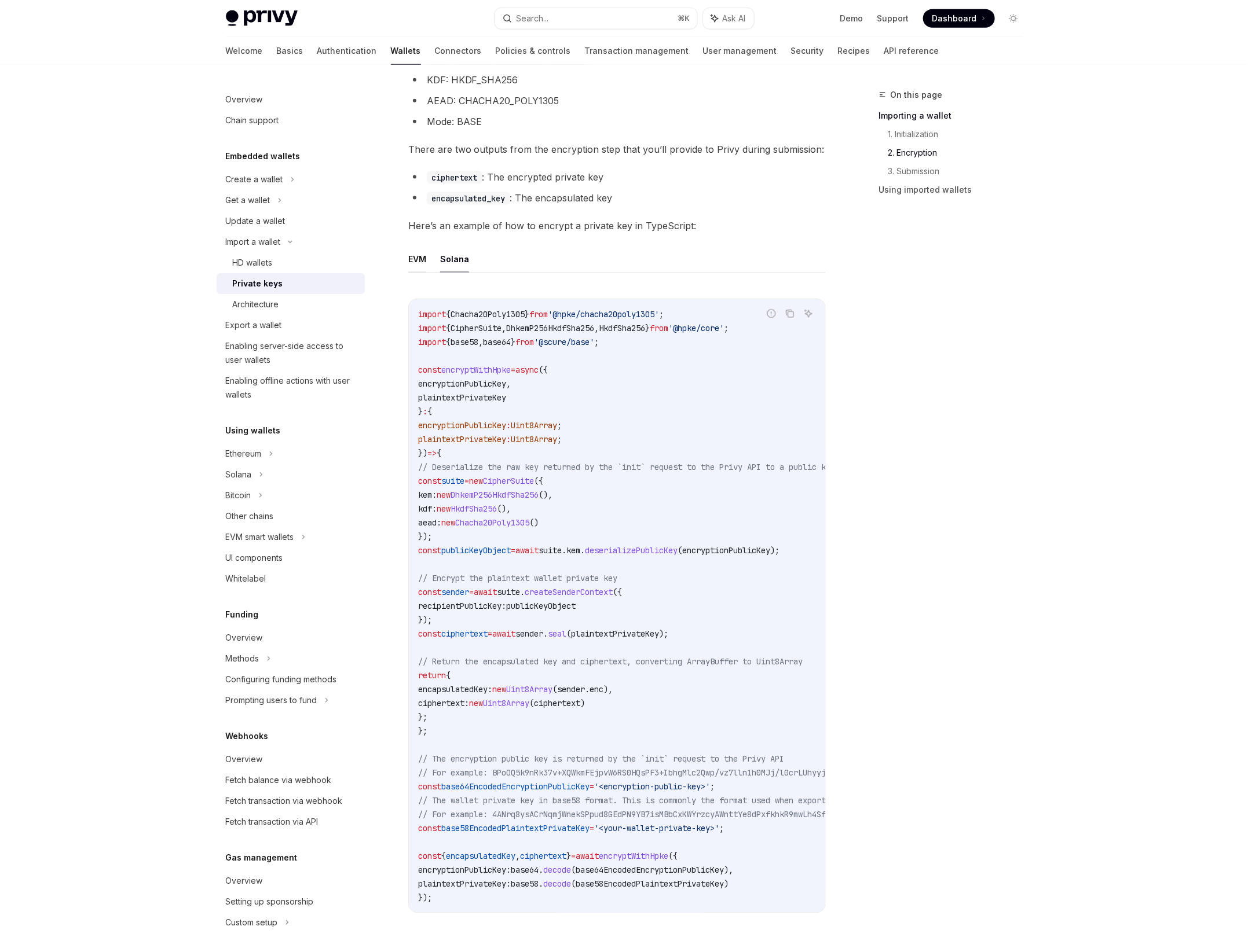
click at [419, 263] on button "EVM" at bounding box center [417, 258] width 18 height 27
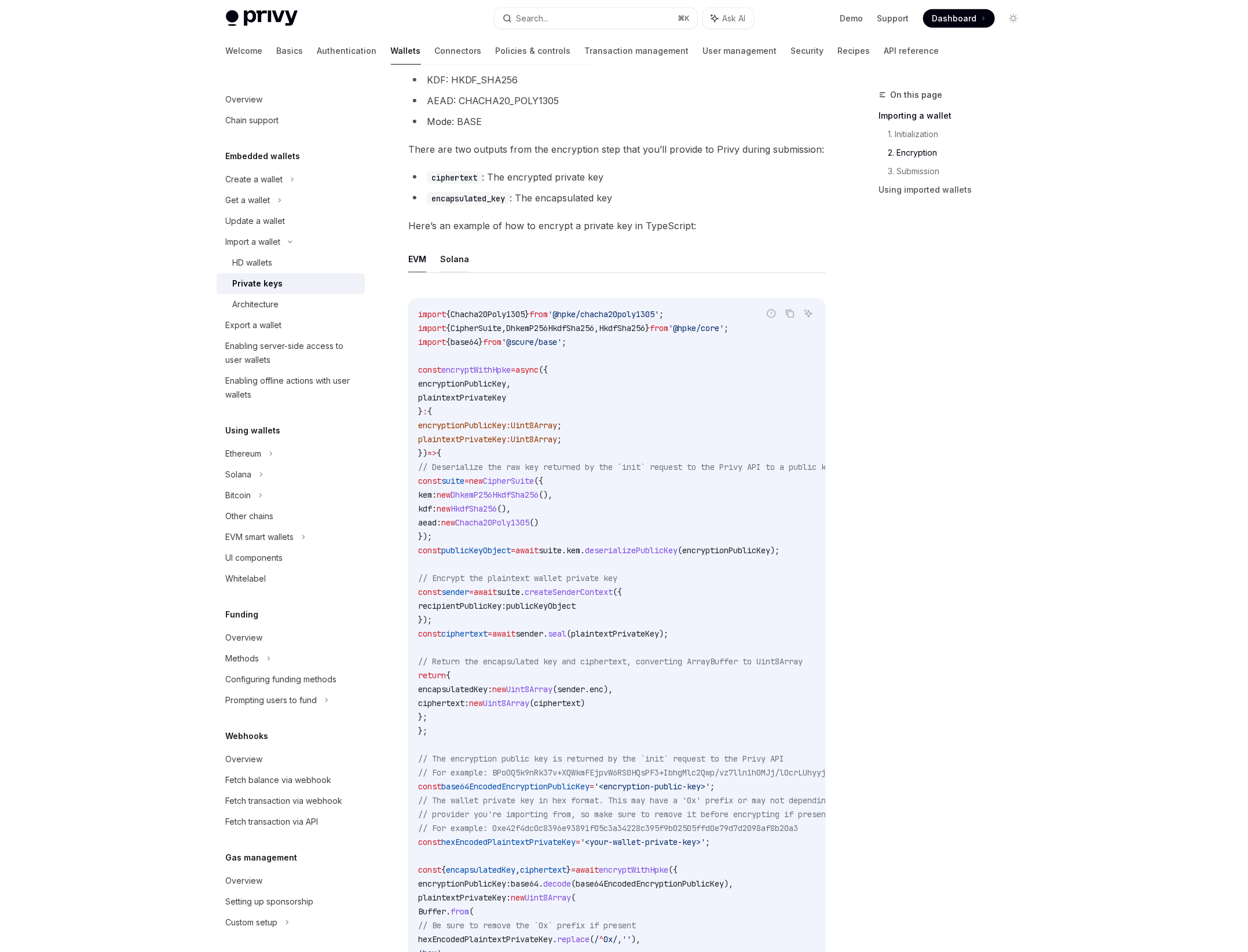
click at [450, 263] on button "Solana" at bounding box center [454, 258] width 29 height 27
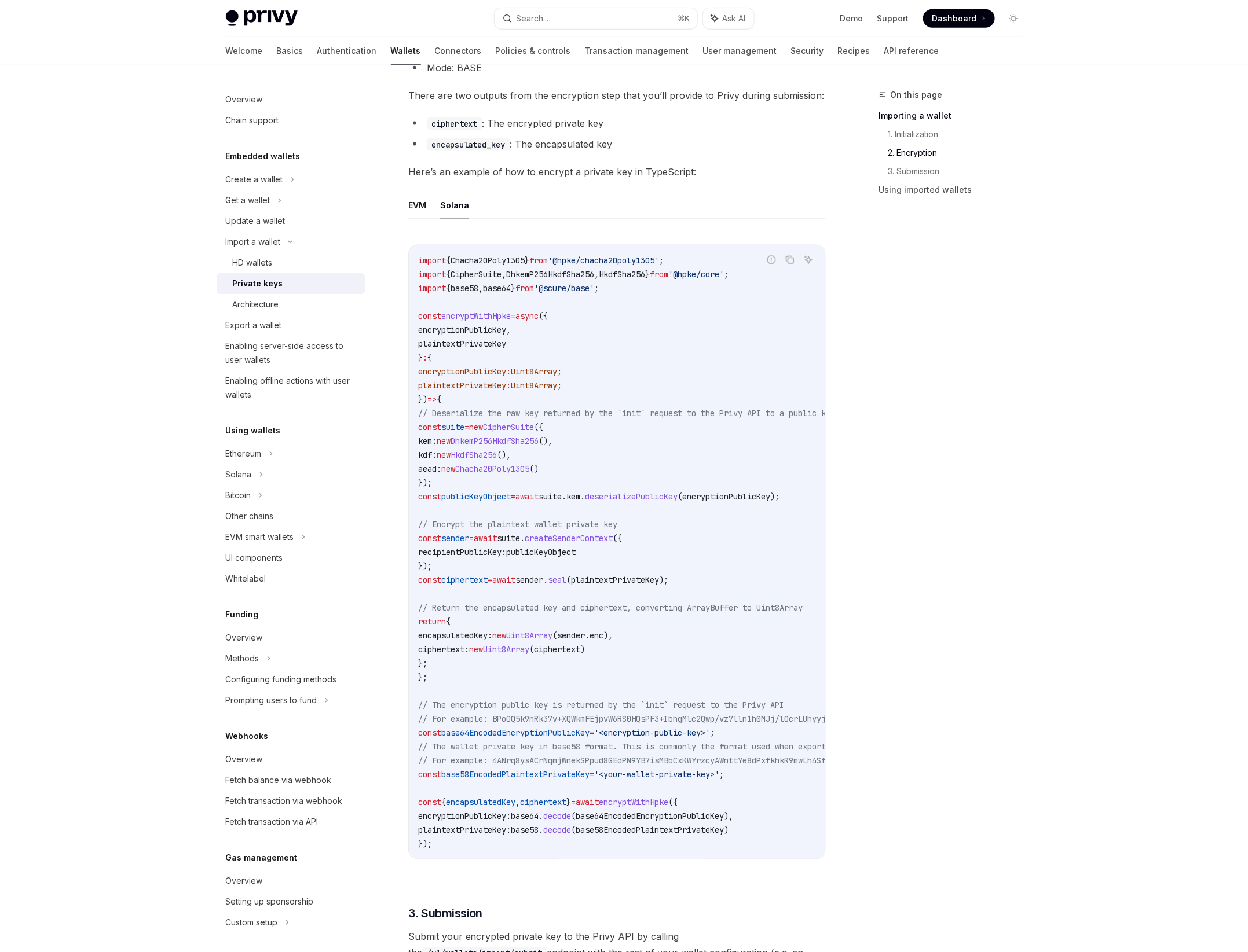
scroll to position [852, 0]
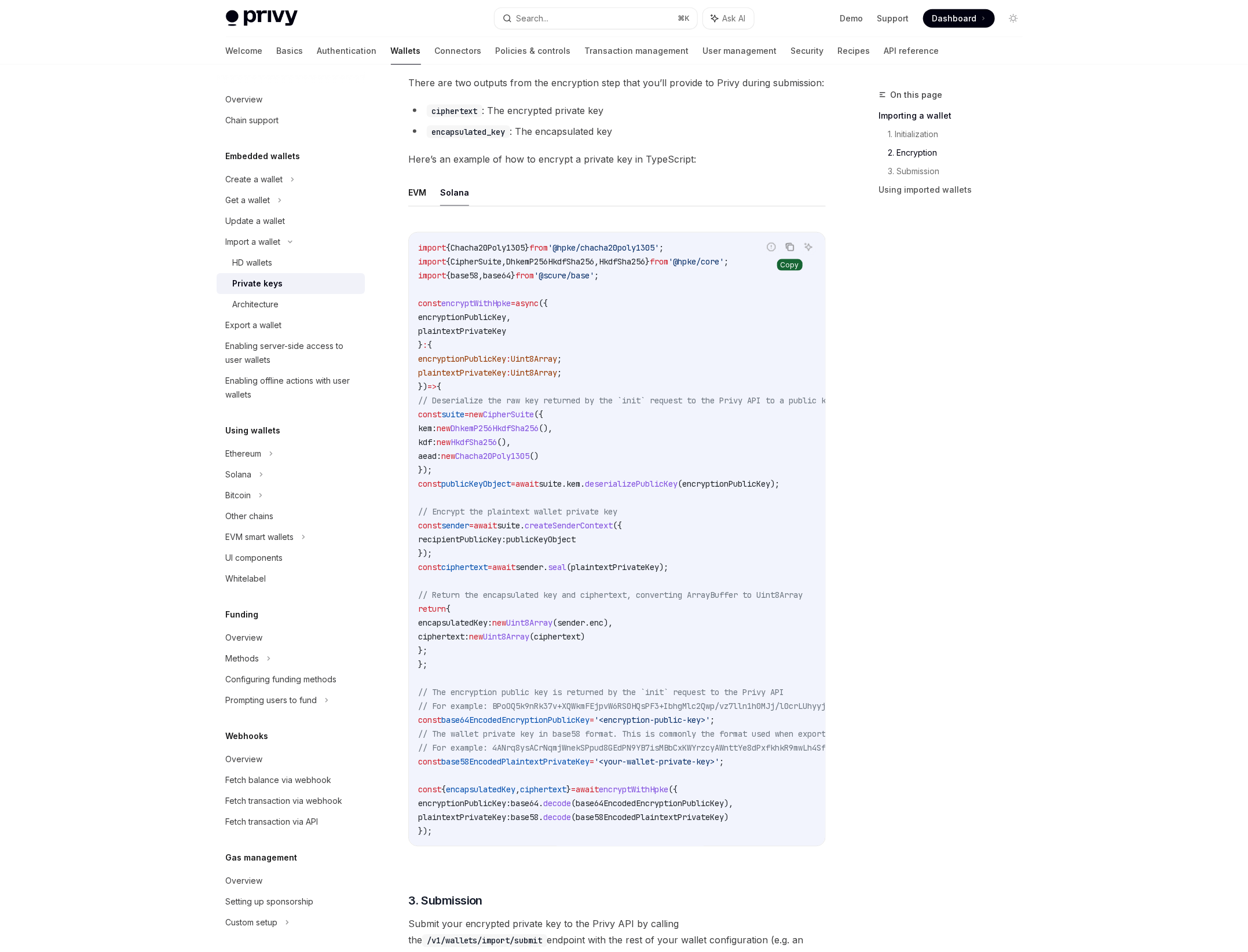
click at [785, 244] on icon "Copy the contents from the code block" at bounding box center [790, 247] width 10 height 10
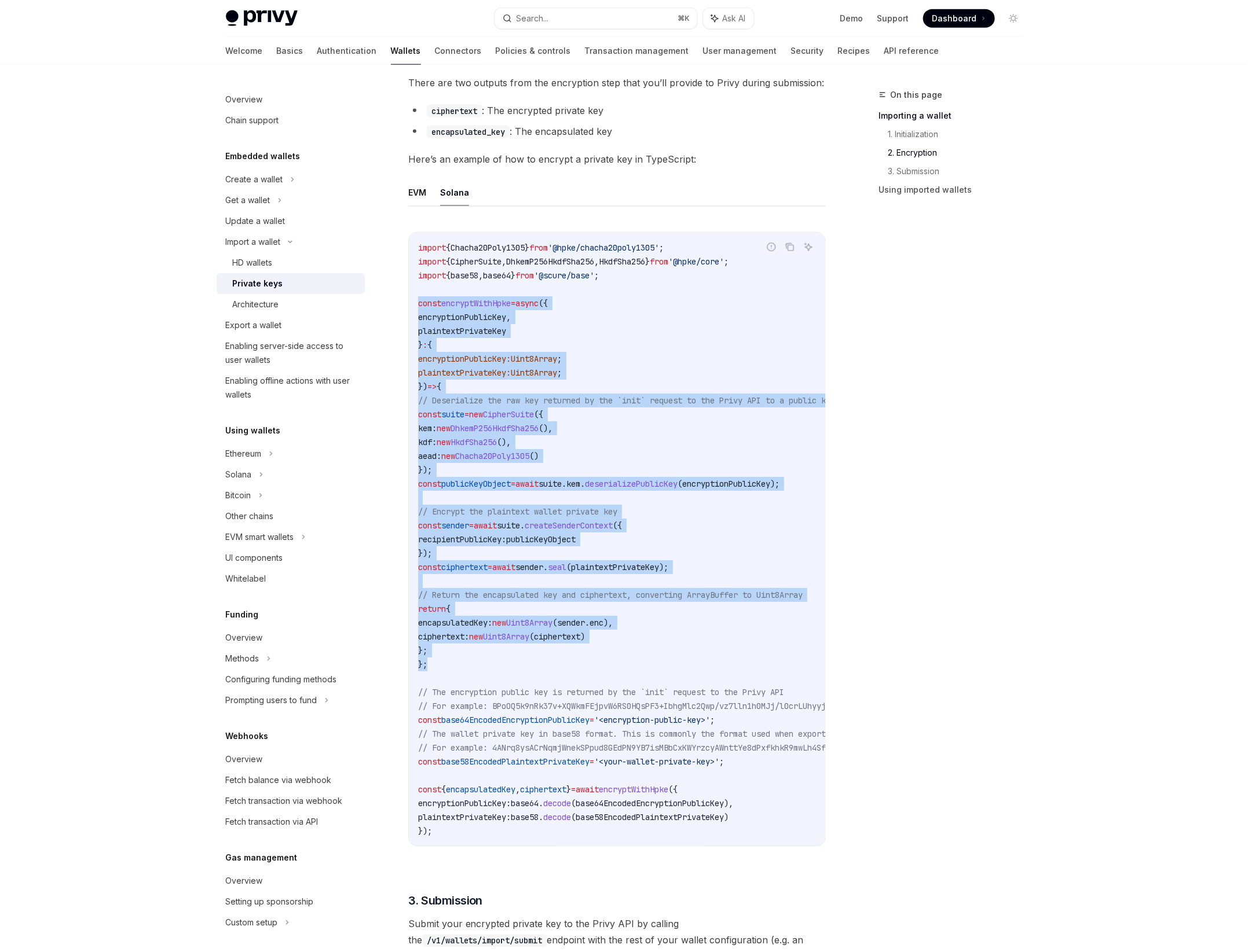
drag, startPoint x: 431, startPoint y: 664, endPoint x: 412, endPoint y: 307, distance: 357.5
click at [412, 307] on div "import { Chacha20Poly1305 } from '@hpke/chacha20poly1305' ; import { CipherSuit…" at bounding box center [616, 539] width 416 height 614
copy code "const encryptWithHpke = async ({ encryptionPublicKey , plaintextPrivateKey } : …"
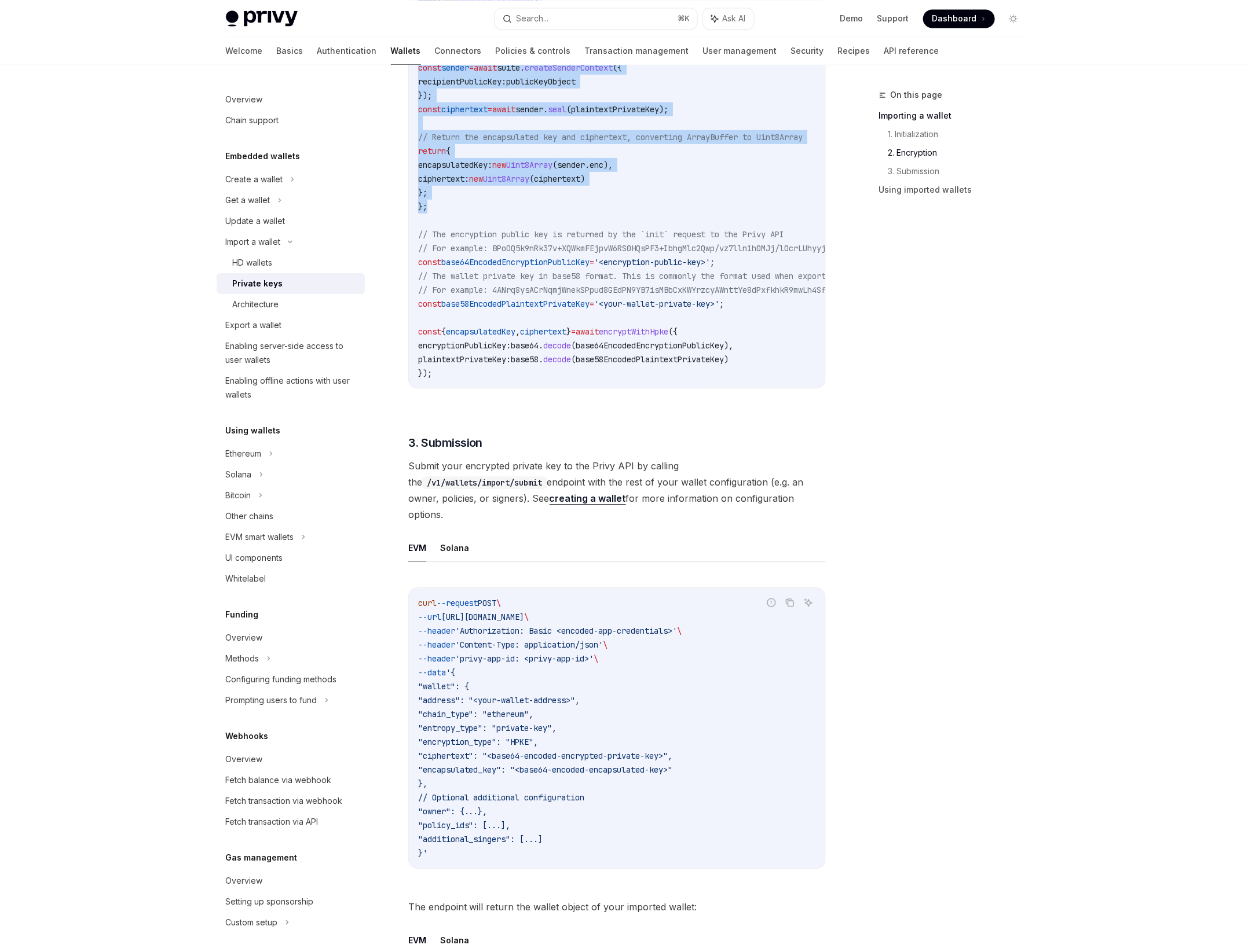
scroll to position [1313, 0]
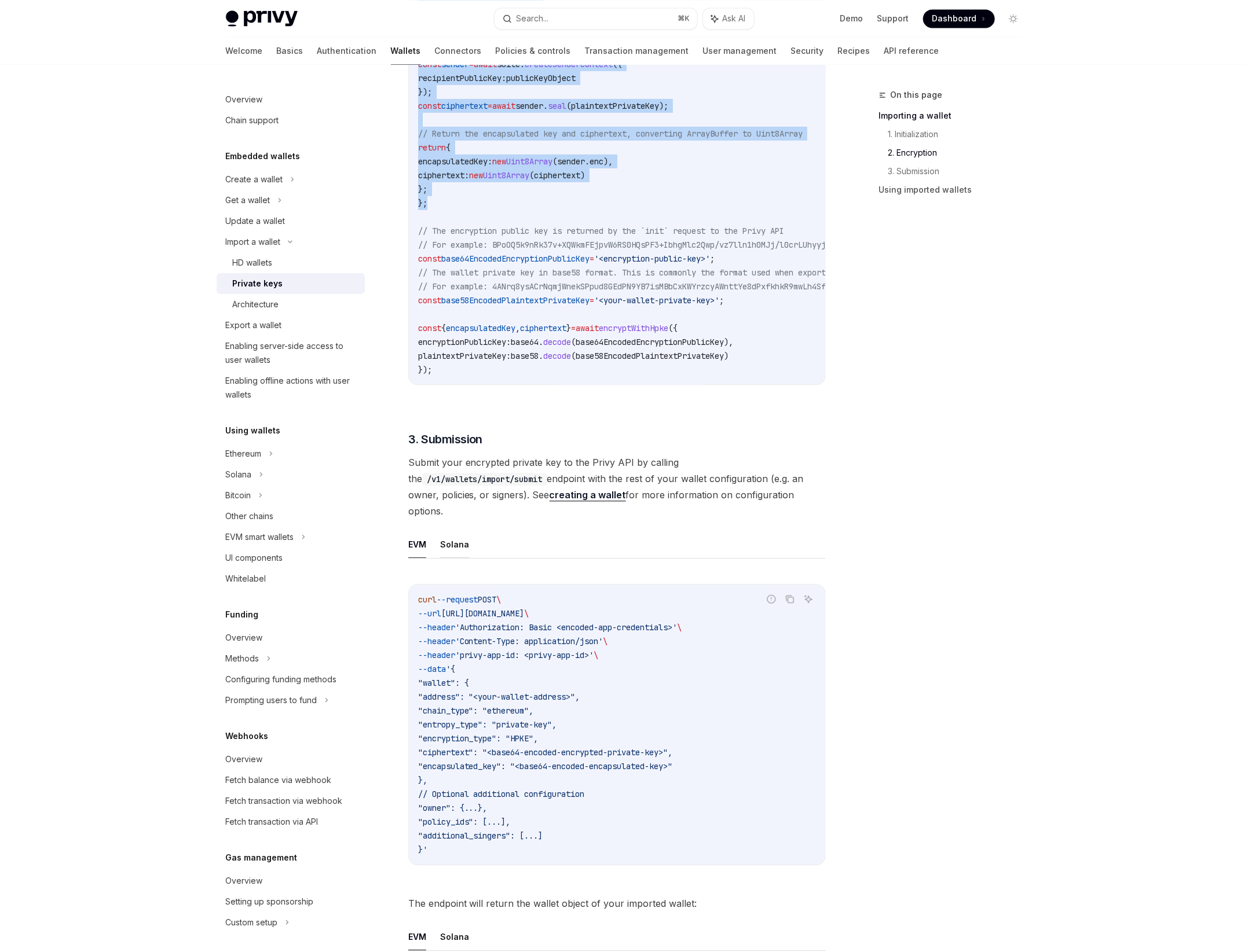
click at [457, 532] on button "Solana" at bounding box center [454, 544] width 29 height 27
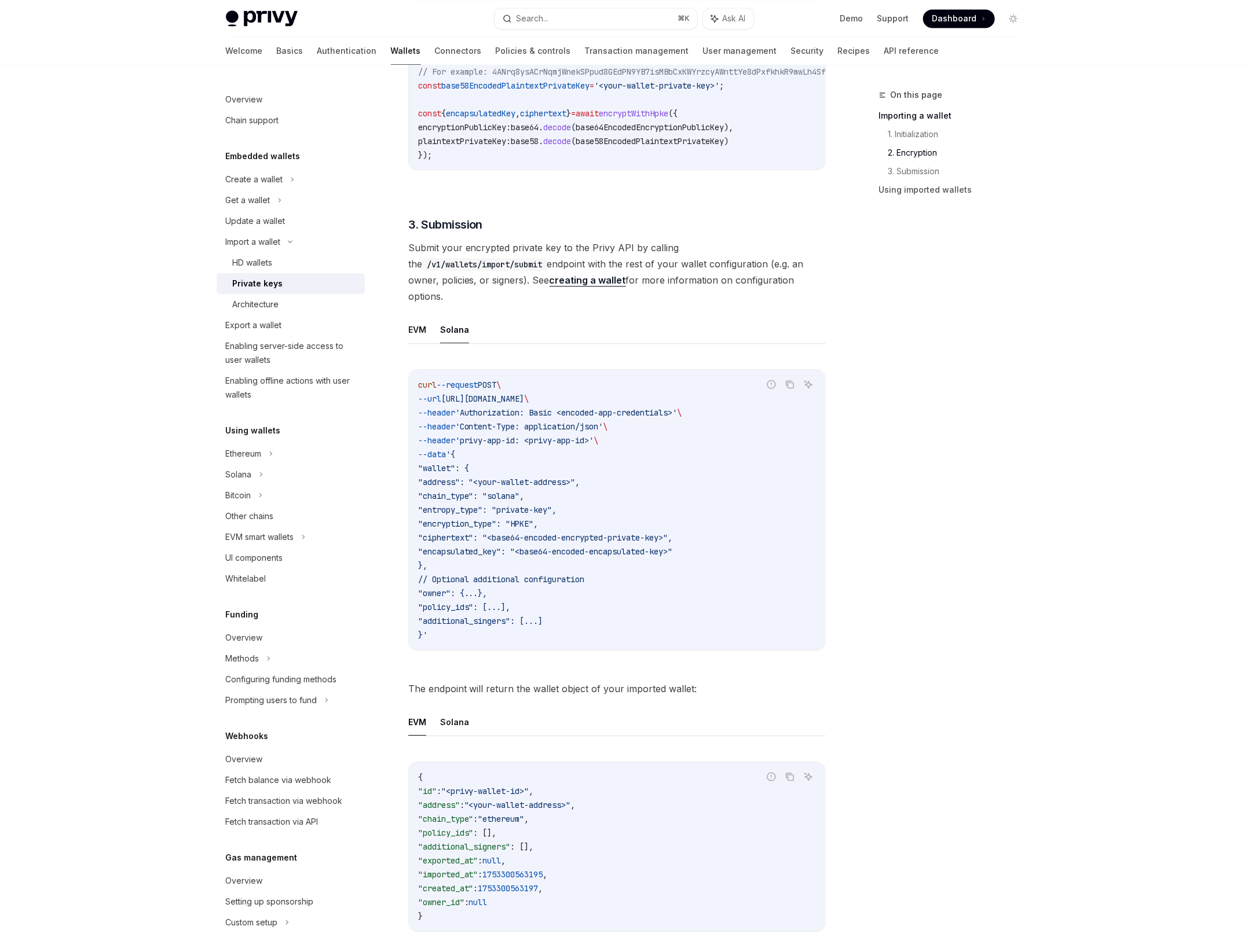
scroll to position [1528, 0]
drag, startPoint x: 440, startPoint y: 617, endPoint x: 405, endPoint y: 367, distance: 252.4
copy code "curl --request POST \ --url [URL][DOMAIN_NAME] \ --header 'Authorization: Basic…"
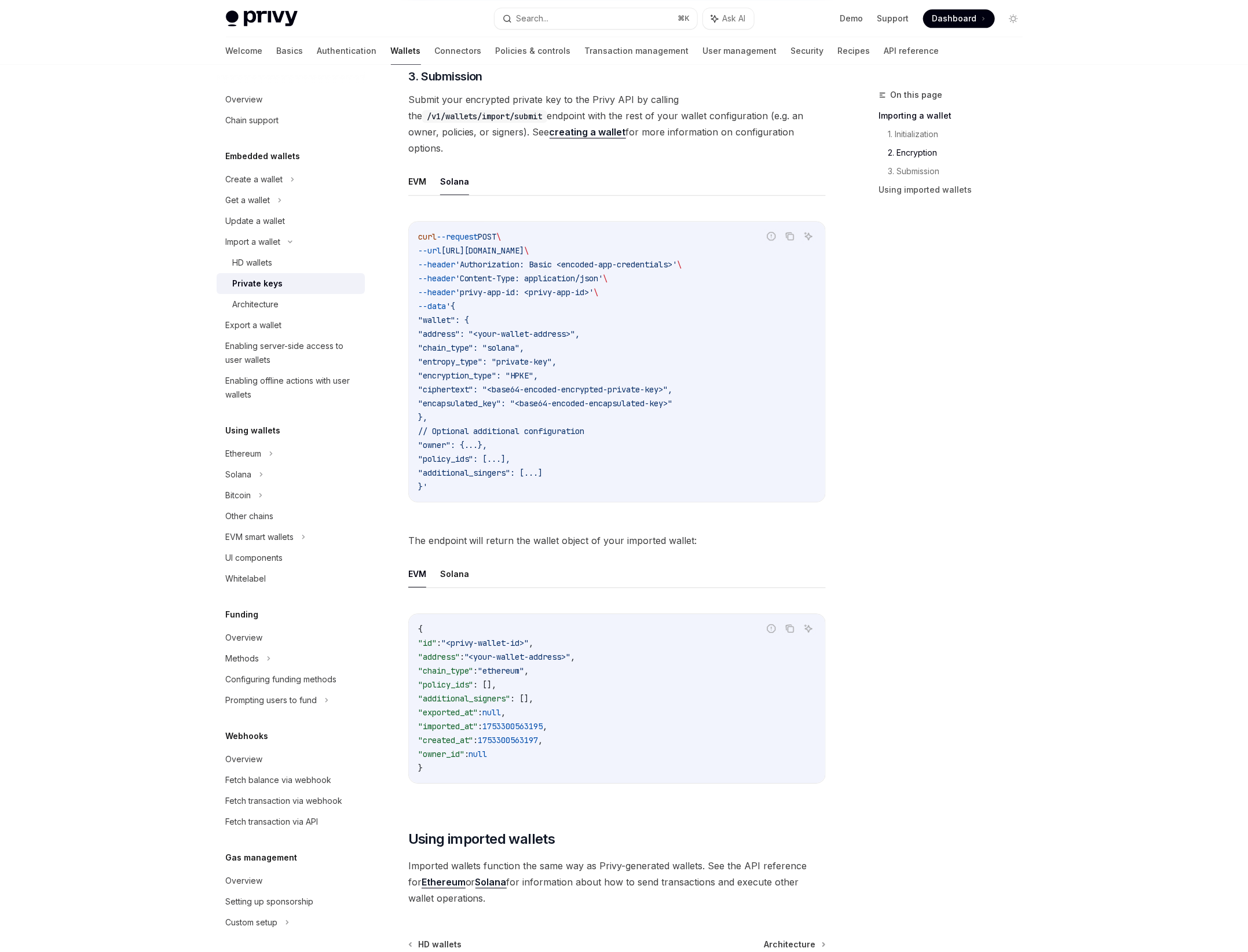
scroll to position [1678, 0]
click at [463, 560] on button "Solana" at bounding box center [454, 572] width 29 height 27
type textarea "*"
drag, startPoint x: 440, startPoint y: 320, endPoint x: 727, endPoint y: 383, distance: 293.8
click at [727, 383] on code "curl --request POST \ --url [URL][DOMAIN_NAME] \ --header 'Authorization: Basic…" at bounding box center [617, 360] width 398 height 264
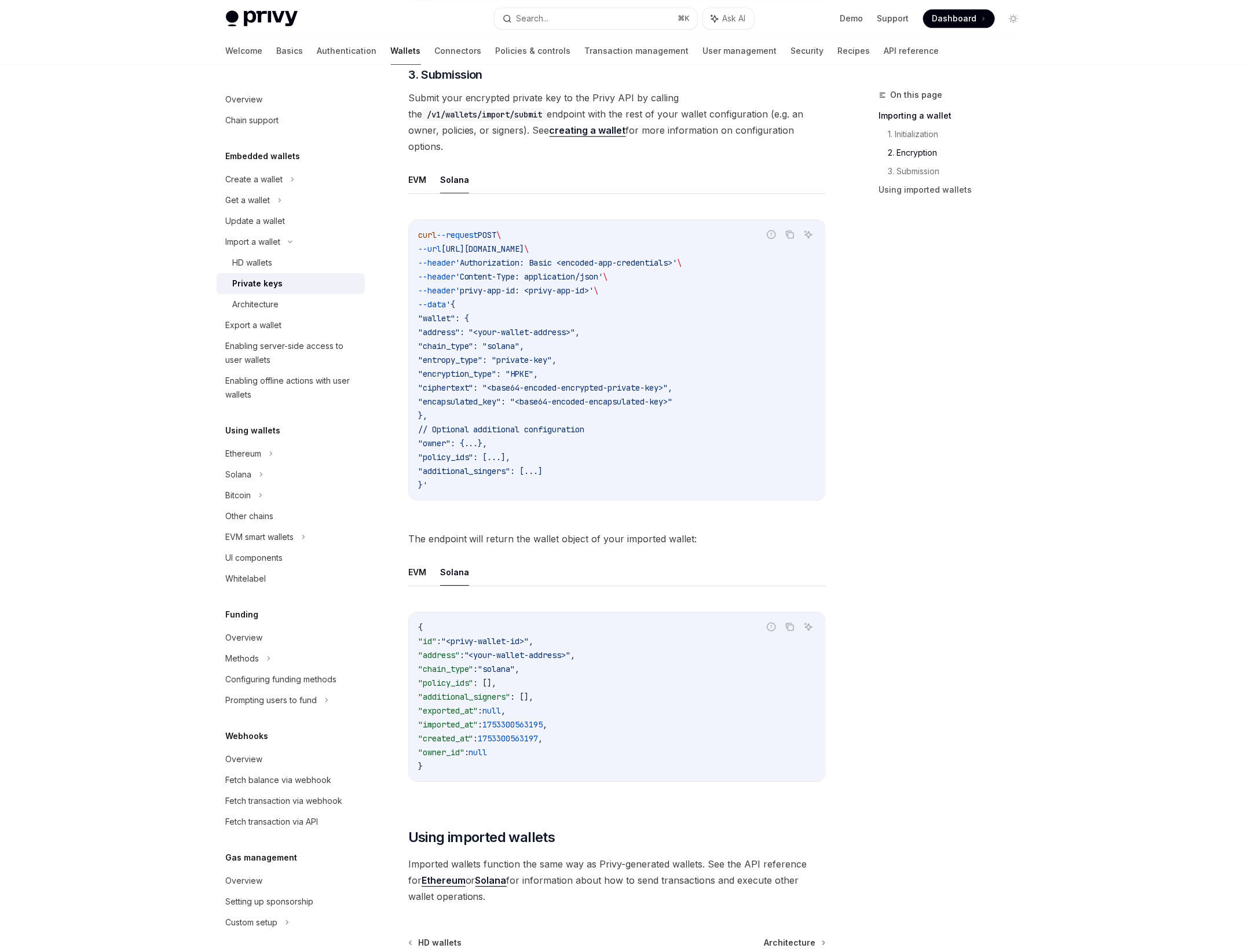
copy code ""address": "<your-wallet-address>", "chain_type": "solana", "entropy_type": "pr…"
click at [489, 281] on code "curl --request POST \ --url [URL][DOMAIN_NAME] \ --header 'Authorization: Basic…" at bounding box center [617, 360] width 398 height 264
drag, startPoint x: 466, startPoint y: 289, endPoint x: 432, endPoint y: 469, distance: 183.2
click at [432, 469] on code "curl --request POST \ --url [URL][DOMAIN_NAME] \ --header 'Authorization: Basic…" at bounding box center [617, 360] width 398 height 264
copy code "{ "wallet": { "address": "<your-wallet-address>", "chain_type": "solana", "entr…"
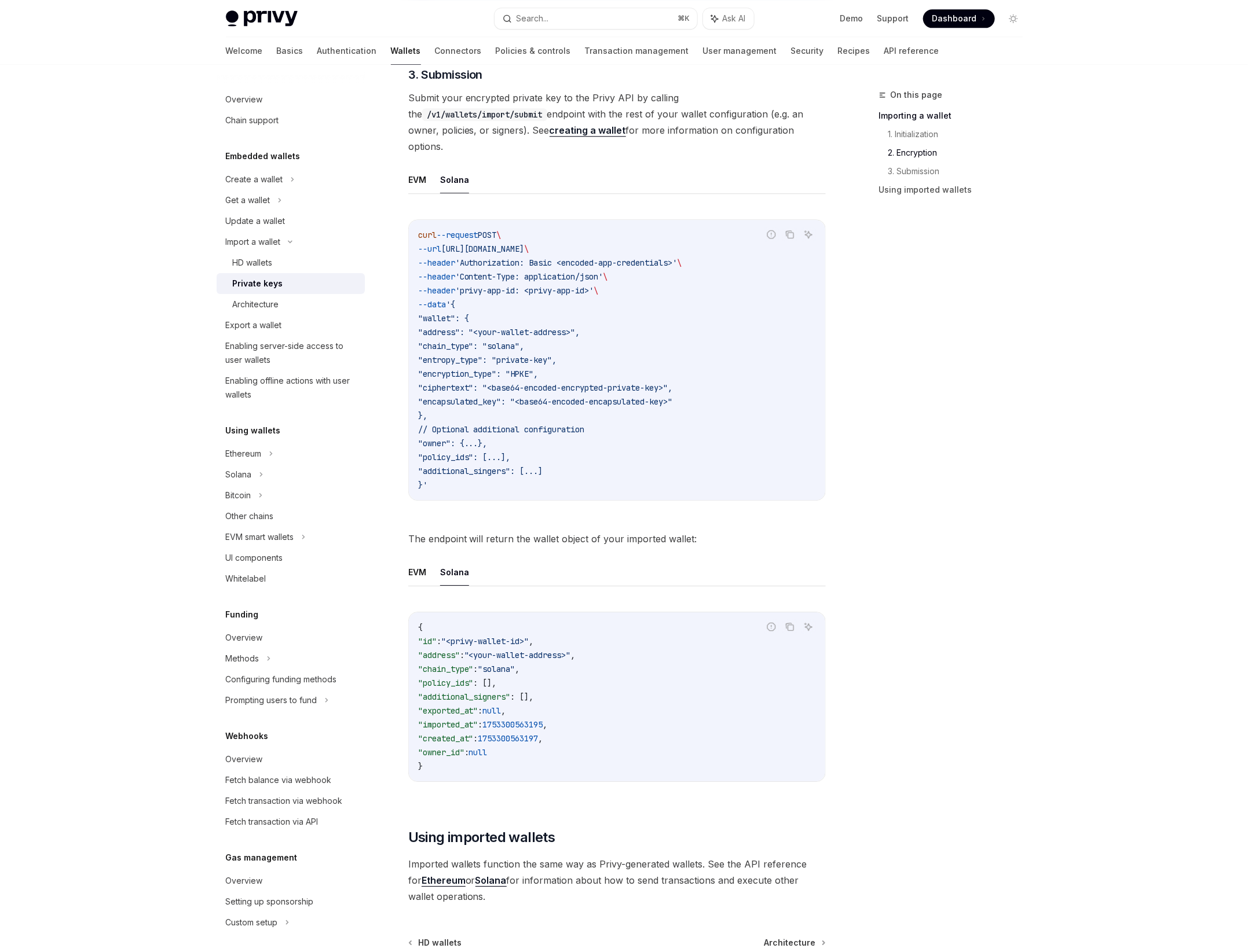
click at [675, 170] on ul "EVM Solana" at bounding box center [616, 180] width 417 height 28
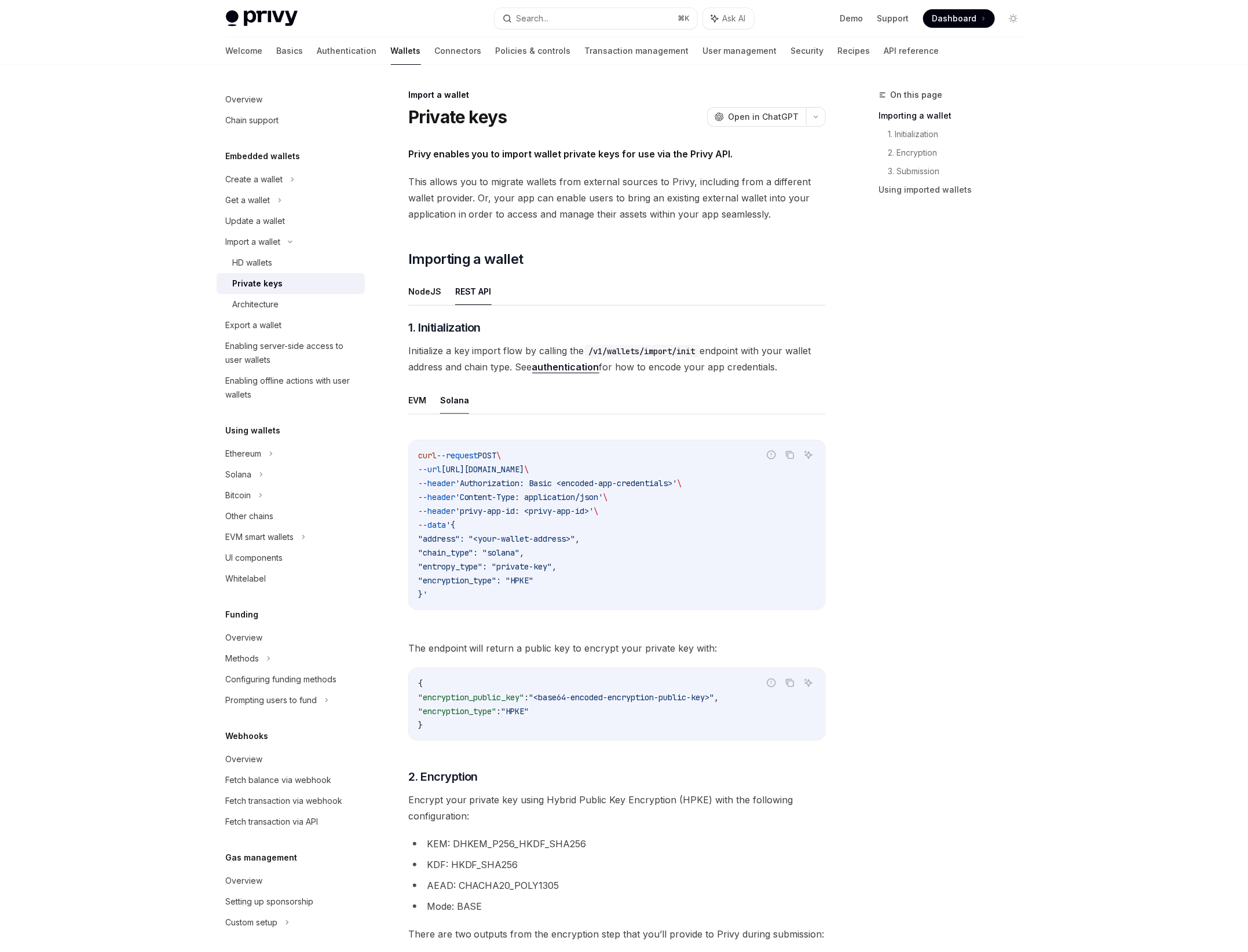
click at [557, 367] on link "authentication" at bounding box center [565, 367] width 67 height 12
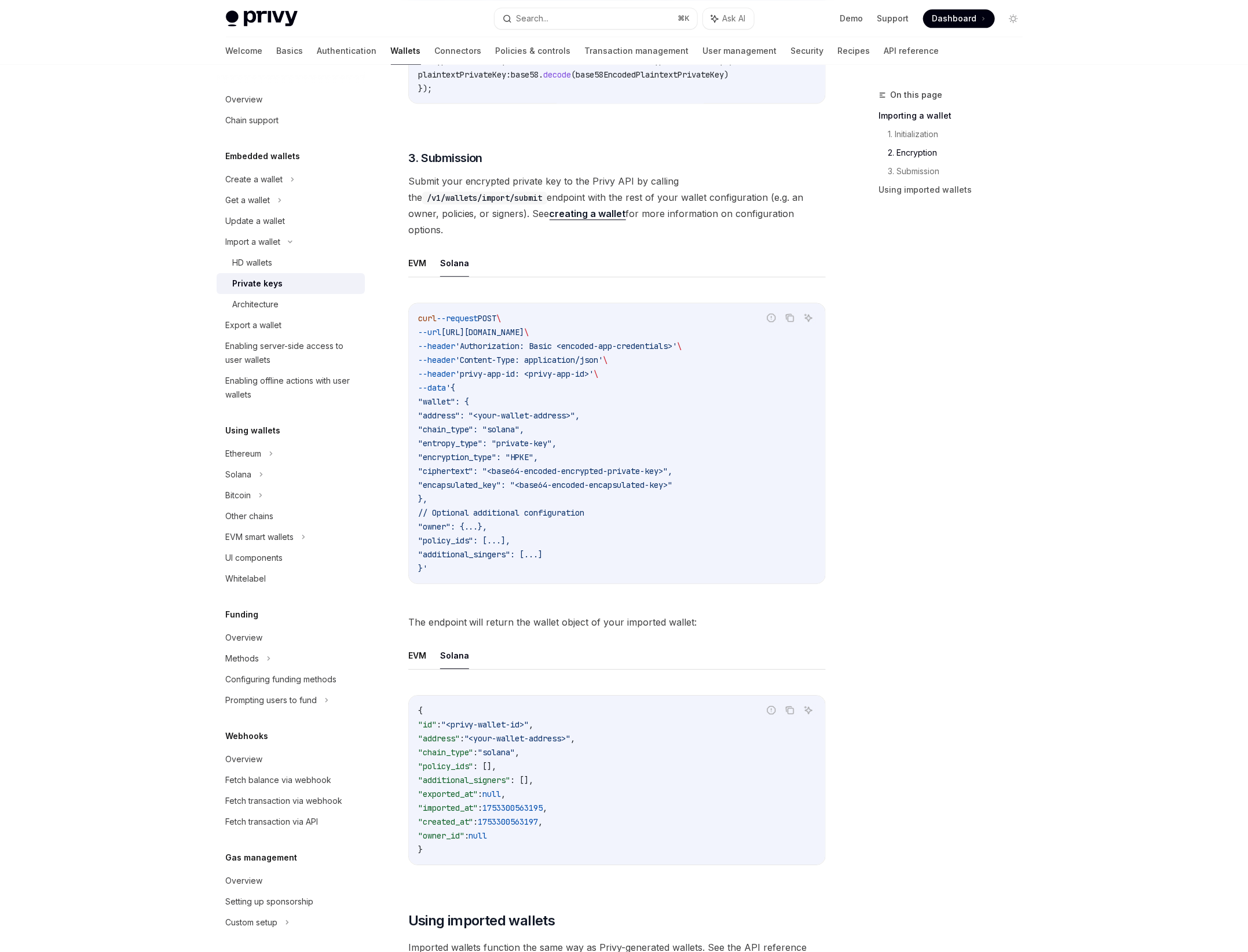
scroll to position [1787, 0]
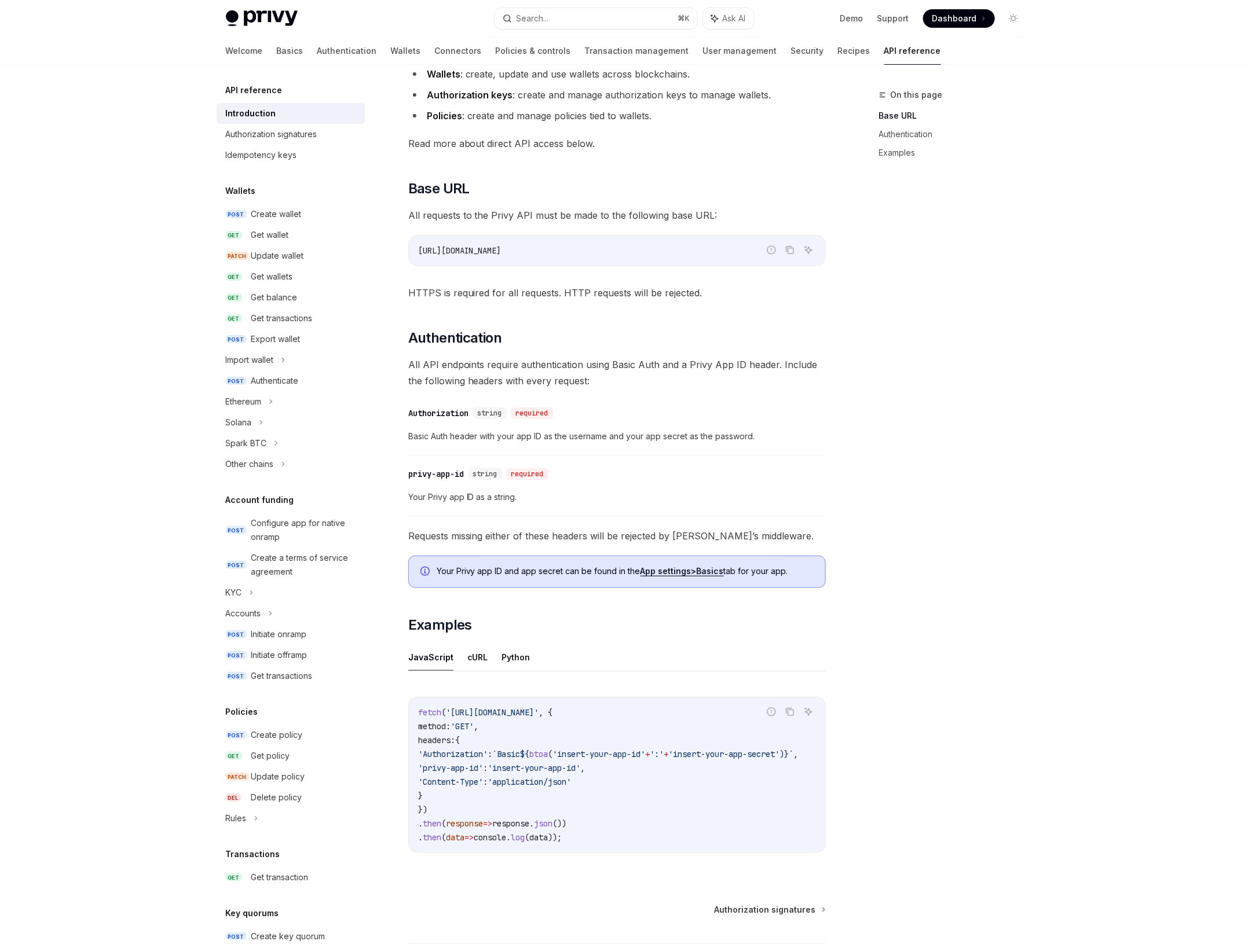
scroll to position [275, 0]
